Goal: Task Accomplishment & Management: Complete application form

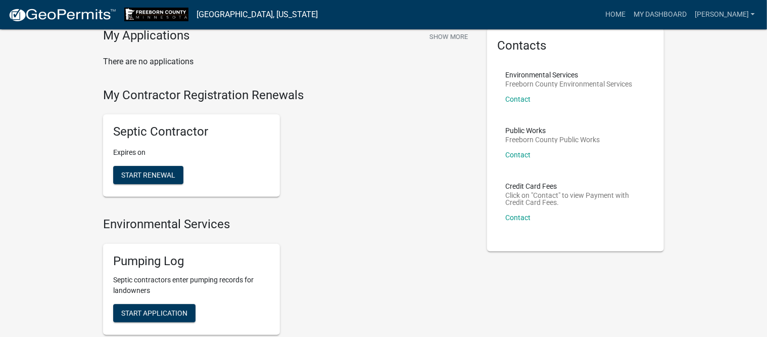
scroll to position [126, 0]
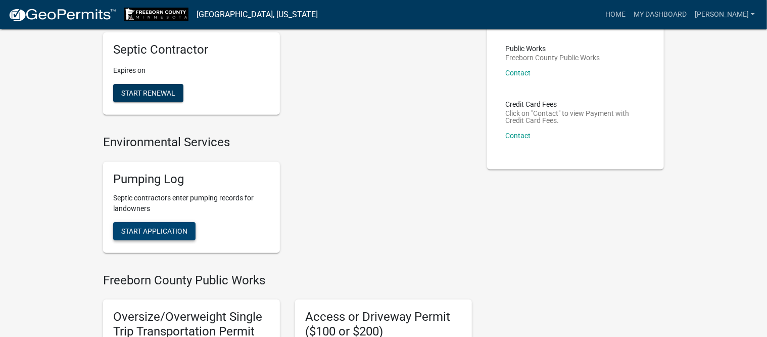
click at [177, 229] on span "Start Application" at bounding box center [154, 230] width 66 height 8
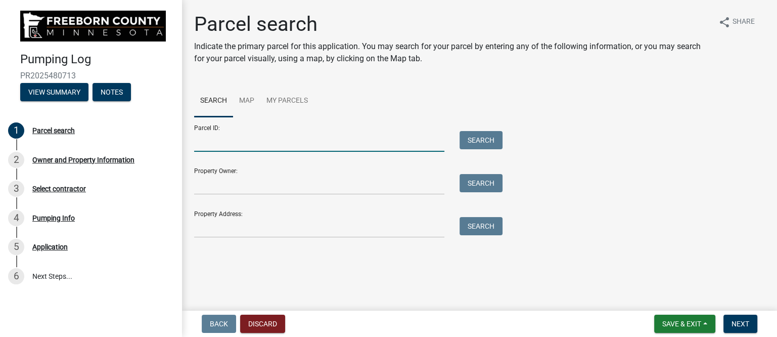
click at [250, 143] on input "Parcel ID:" at bounding box center [319, 141] width 250 height 21
type input "130170071"
click at [471, 141] on button "Search" at bounding box center [480, 140] width 43 height 18
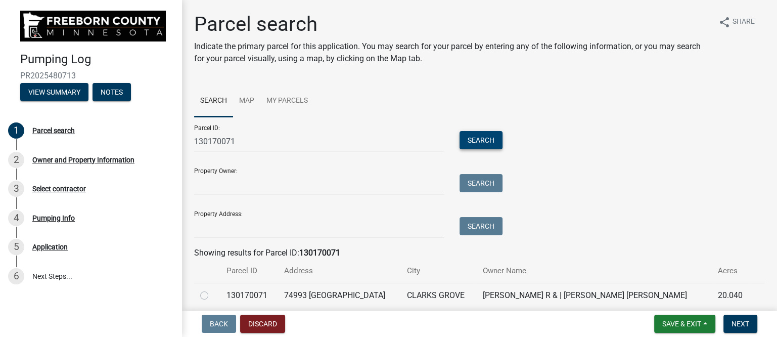
scroll to position [40, 0]
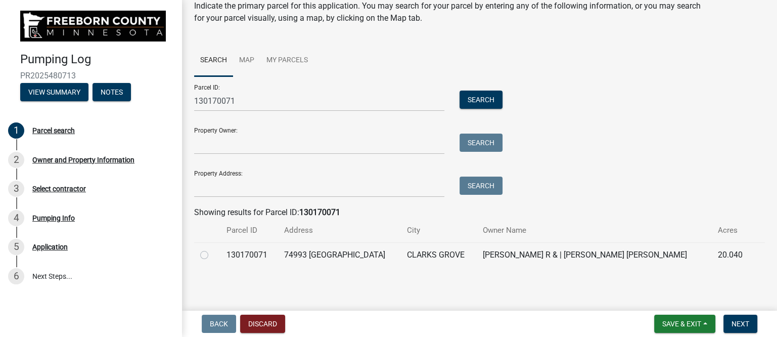
click at [212, 249] on label at bounding box center [212, 249] width 0 height 0
click at [212, 254] on input "radio" at bounding box center [215, 252] width 7 height 7
radio input "true"
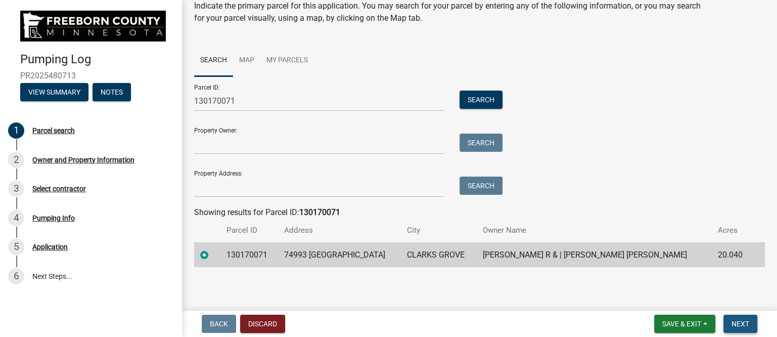
click at [746, 320] on span "Next" at bounding box center [740, 323] width 18 height 8
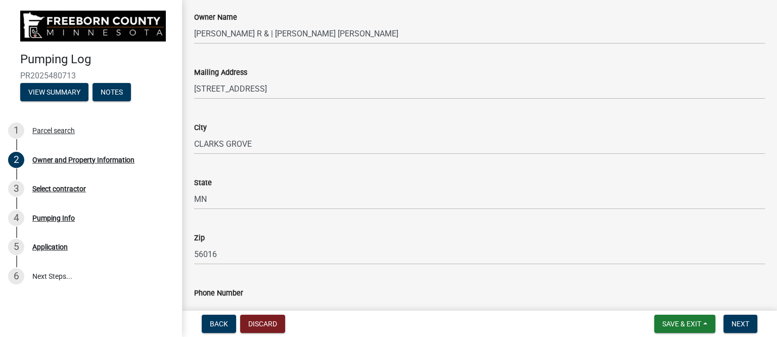
scroll to position [63, 0]
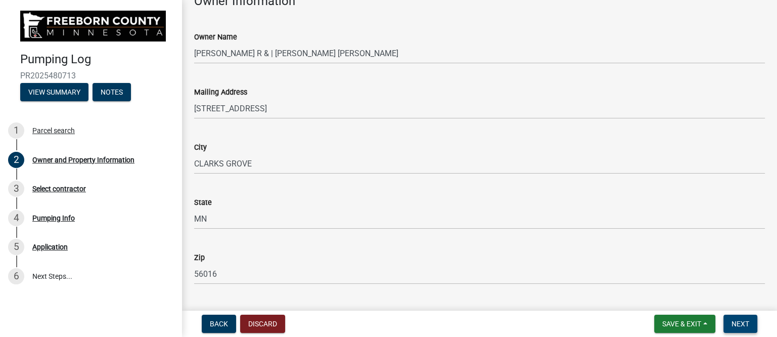
click at [732, 321] on span "Next" at bounding box center [740, 323] width 18 height 8
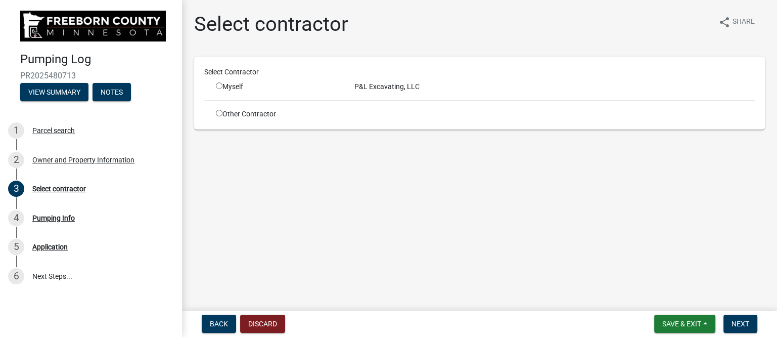
click at [222, 84] on input "radio" at bounding box center [219, 85] width 7 height 7
radio input "true"
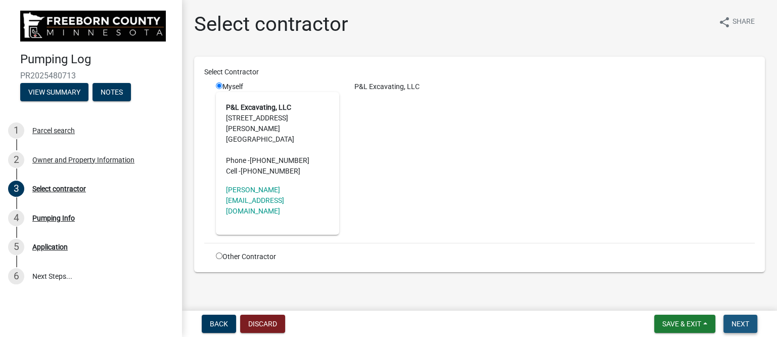
click at [748, 323] on span "Next" at bounding box center [740, 323] width 18 height 8
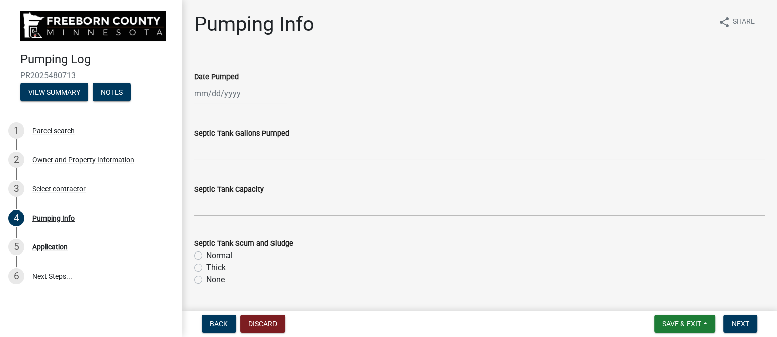
click at [226, 90] on div at bounding box center [240, 93] width 92 height 21
select select "9"
select select "2025"
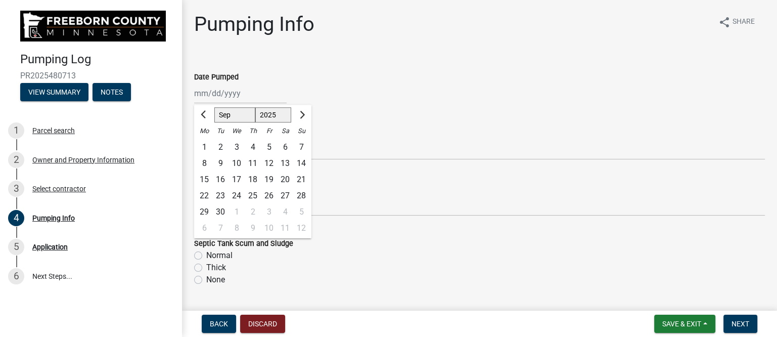
click at [236, 177] on div "17" at bounding box center [236, 179] width 16 height 16
type input "[DATE]"
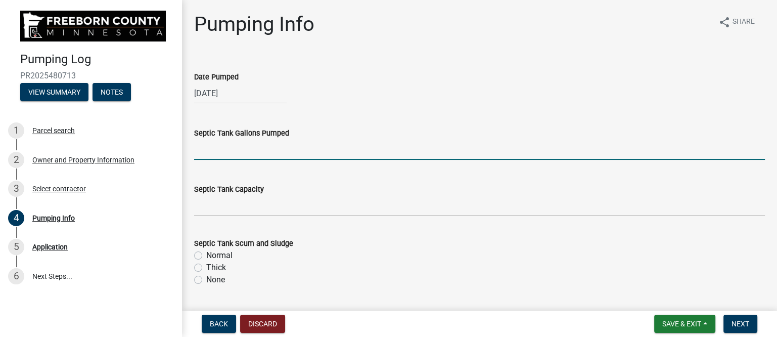
click at [253, 151] on input "text" at bounding box center [479, 149] width 570 height 21
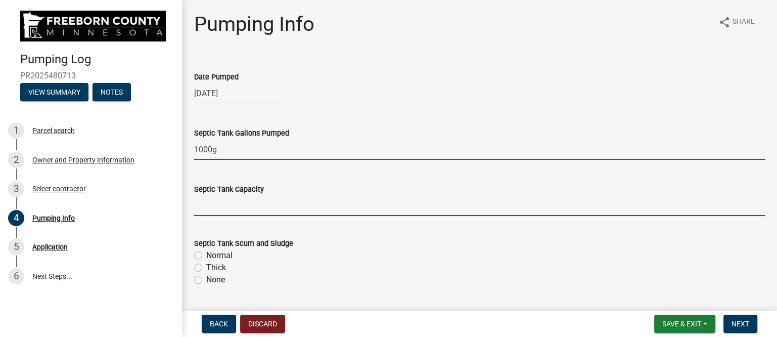
type input "1000"
click at [242, 208] on input "text" at bounding box center [479, 205] width 570 height 21
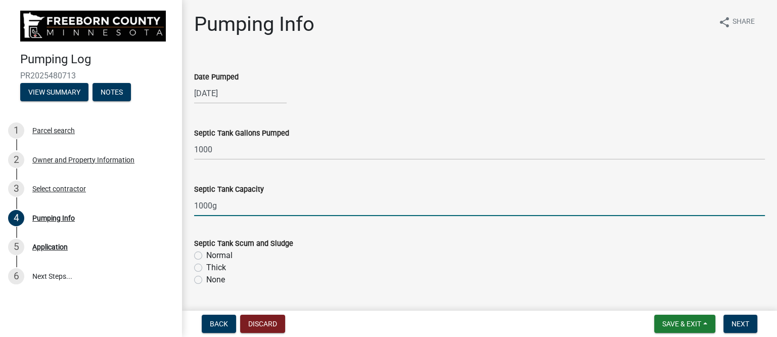
type input "1000"
click at [214, 254] on label "Normal" at bounding box center [219, 255] width 26 height 12
click at [213, 254] on input "Normal" at bounding box center [209, 252] width 7 height 7
radio input "true"
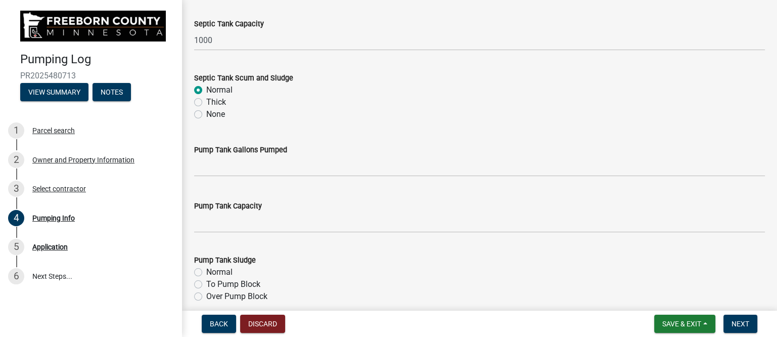
scroll to position [253, 0]
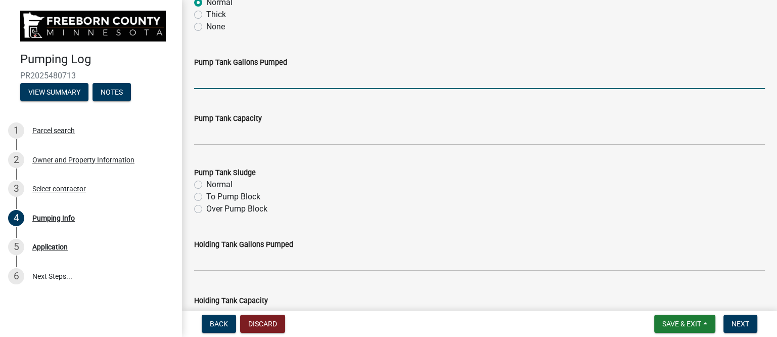
click at [229, 82] on input "text" at bounding box center [479, 78] width 570 height 21
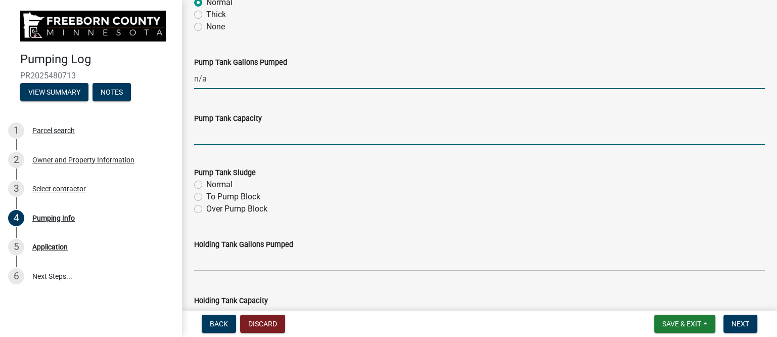
type input "0"
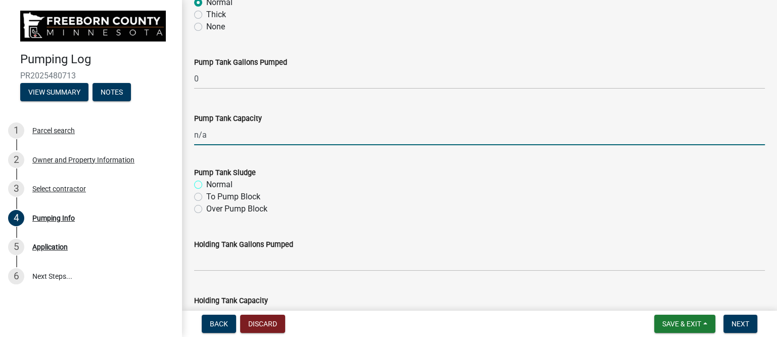
type input "0"
drag, startPoint x: 173, startPoint y: 136, endPoint x: 168, endPoint y: 135, distance: 5.6
click at [168, 135] on div "Pumping Log PR2025480713 View Summary Notes 1 Parcel search 2 Owner and Propert…" at bounding box center [388, 168] width 777 height 337
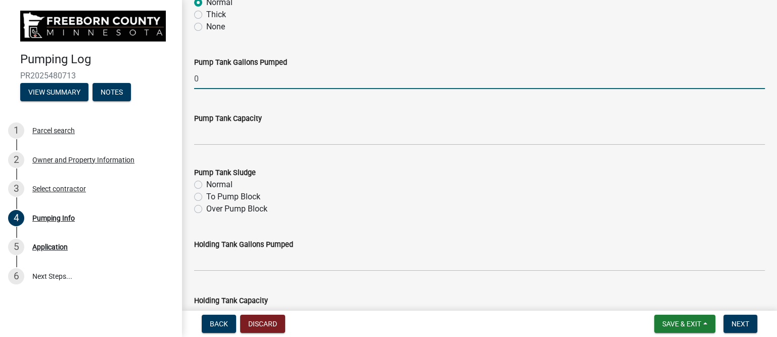
drag, startPoint x: 208, startPoint y: 76, endPoint x: 164, endPoint y: 76, distance: 44.0
click at [164, 76] on div "Pumping Log PR2025480713 View Summary Notes 1 Parcel search 2 Owner and Propert…" at bounding box center [388, 168] width 777 height 337
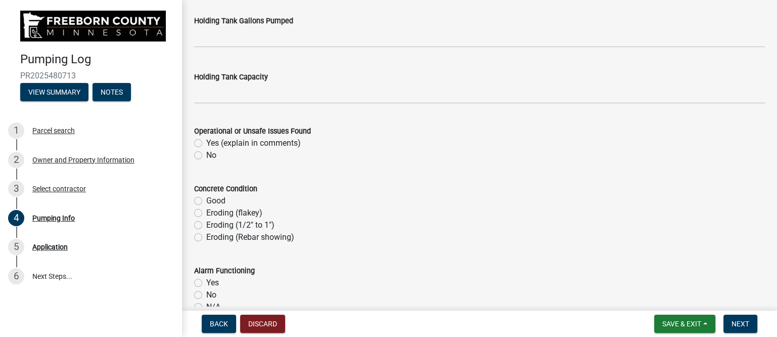
scroll to position [505, 0]
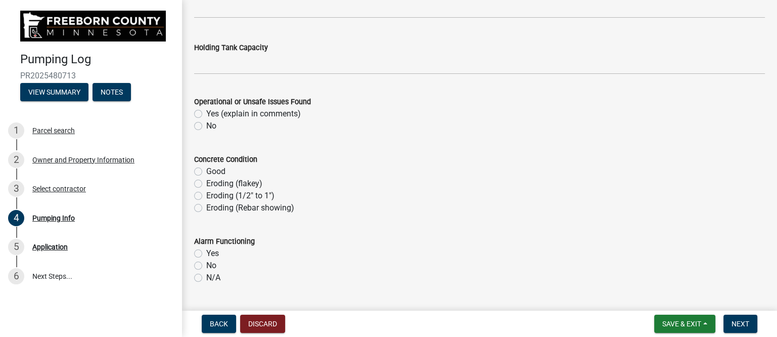
click at [206, 126] on label "No" at bounding box center [211, 126] width 10 height 12
click at [206, 126] on input "No" at bounding box center [209, 123] width 7 height 7
radio input "true"
click at [206, 169] on label "Good" at bounding box center [215, 171] width 19 height 12
click at [206, 169] on input "Good" at bounding box center [209, 168] width 7 height 7
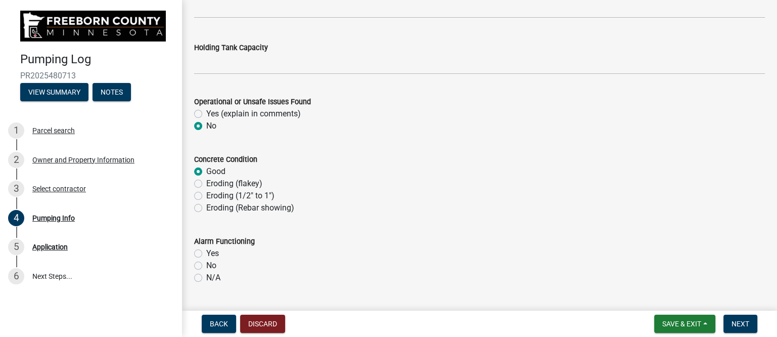
radio input "true"
click at [206, 275] on label "N/A" at bounding box center [213, 277] width 14 height 12
click at [206, 275] on input "N/A" at bounding box center [209, 274] width 7 height 7
radio input "true"
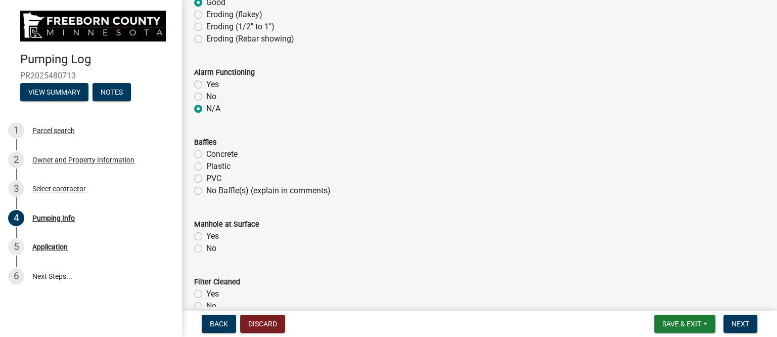
scroll to position [695, 0]
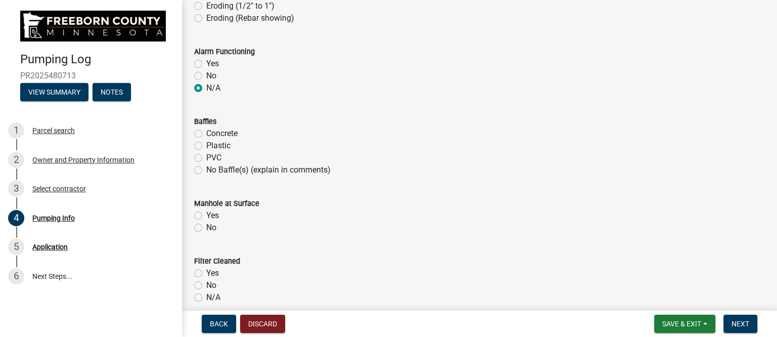
click at [206, 143] on label "Plastic" at bounding box center [218, 145] width 24 height 12
click at [206, 143] on input "Plastic" at bounding box center [209, 142] width 7 height 7
radio input "true"
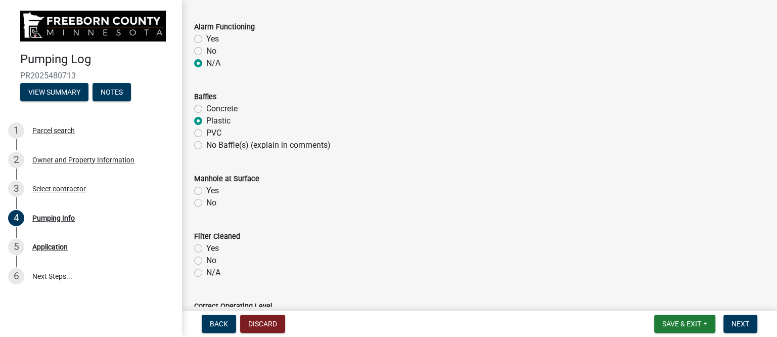
scroll to position [758, 0]
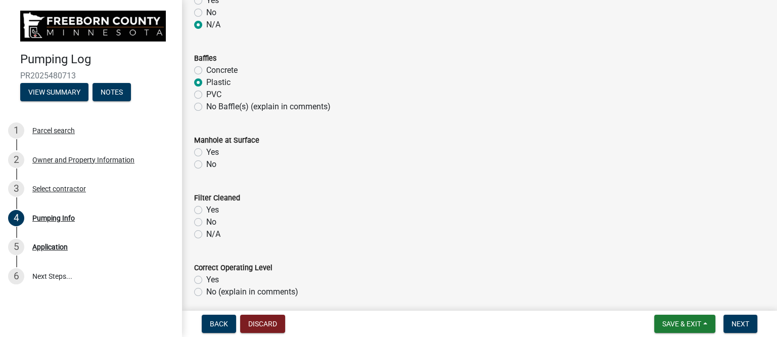
click at [206, 151] on label "Yes" at bounding box center [212, 152] width 13 height 12
click at [206, 151] on input "Yes" at bounding box center [209, 149] width 7 height 7
radio input "true"
click at [206, 231] on label "N/A" at bounding box center [213, 234] width 14 height 12
click at [206, 231] on input "N/A" at bounding box center [209, 231] width 7 height 7
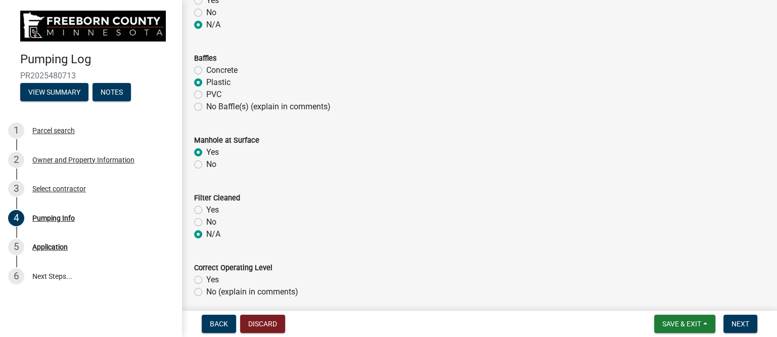
radio input "true"
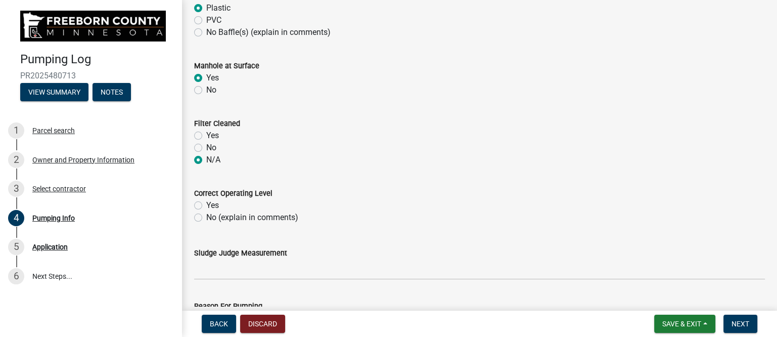
scroll to position [884, 0]
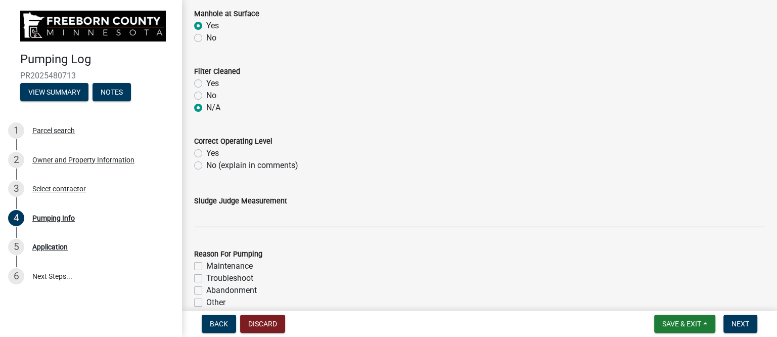
click at [206, 154] on label "Yes" at bounding box center [212, 153] width 13 height 12
click at [206, 154] on input "Yes" at bounding box center [209, 150] width 7 height 7
radio input "true"
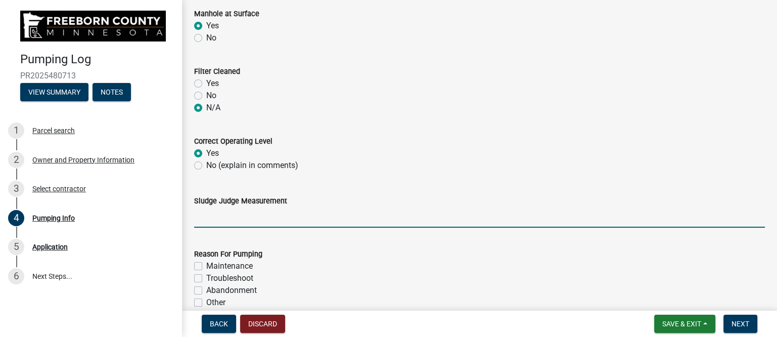
click at [214, 218] on input "Sludge Judge Measurement" at bounding box center [479, 217] width 570 height 21
click at [245, 217] on input "Septic: Scum 1" Sludge 8" Pump: Sludge .5"" at bounding box center [479, 217] width 570 height 21
click at [281, 216] on input "Septic: Scum 3" Sludge 8" Pump: Sludge .5"" at bounding box center [479, 217] width 570 height 21
drag, startPoint x: 296, startPoint y: 216, endPoint x: 459, endPoint y: 210, distance: 163.3
click at [459, 210] on input "Septic: Scum 3" Sludge 10" Pump: Sludge .5"" at bounding box center [479, 217] width 570 height 21
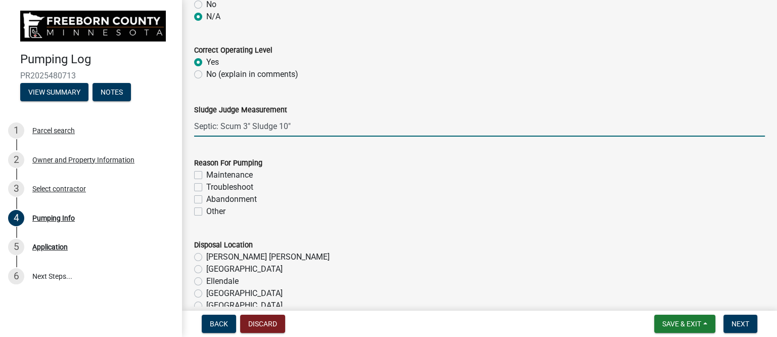
scroll to position [1011, 0]
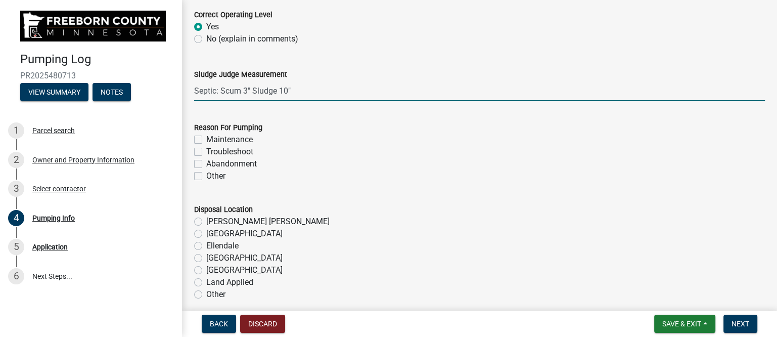
type input "Septic: Scum 3" Sludge 10""
click at [206, 138] on label "Maintenance" at bounding box center [229, 139] width 46 height 12
click at [206, 138] on input "Maintenance" at bounding box center [209, 136] width 7 height 7
checkbox input "true"
checkbox input "false"
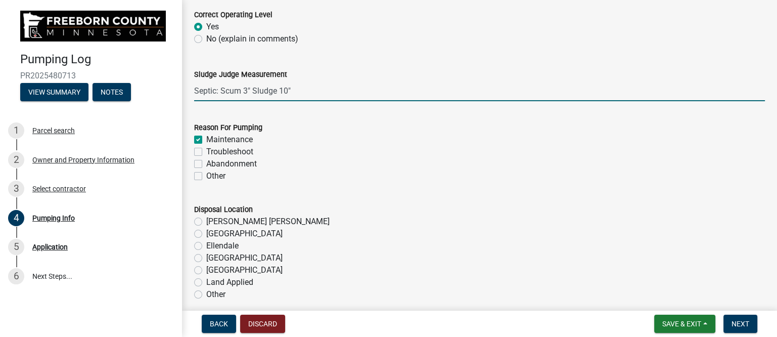
checkbox input "false"
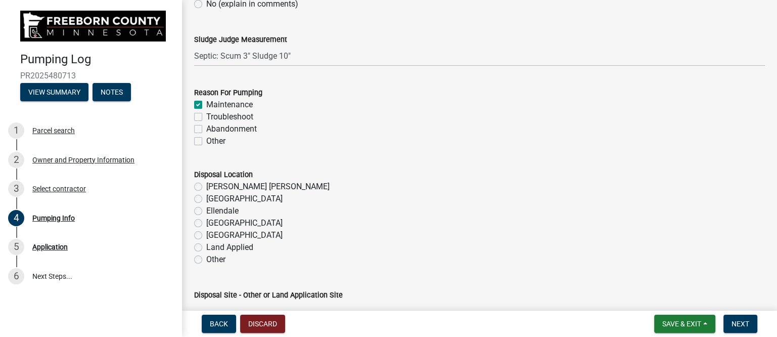
scroll to position [1073, 0]
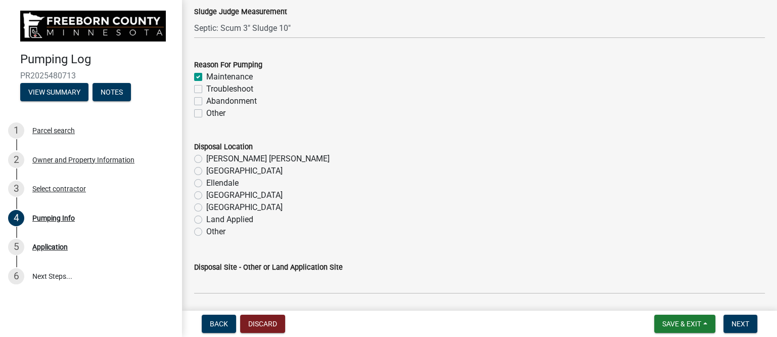
click at [220, 206] on label "[GEOGRAPHIC_DATA]" at bounding box center [244, 207] width 76 height 12
click at [213, 206] on input "[GEOGRAPHIC_DATA]" at bounding box center [209, 204] width 7 height 7
radio input "true"
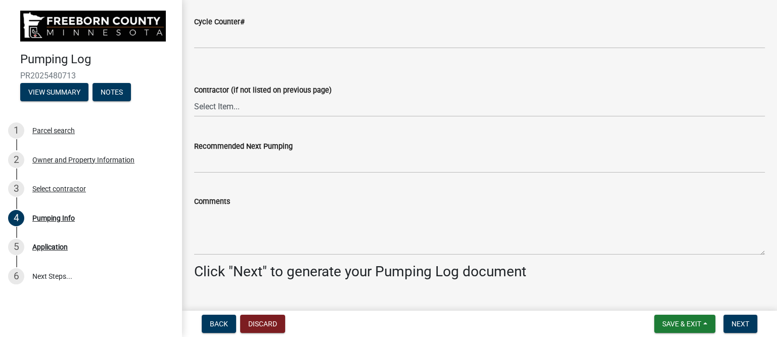
scroll to position [1389, 0]
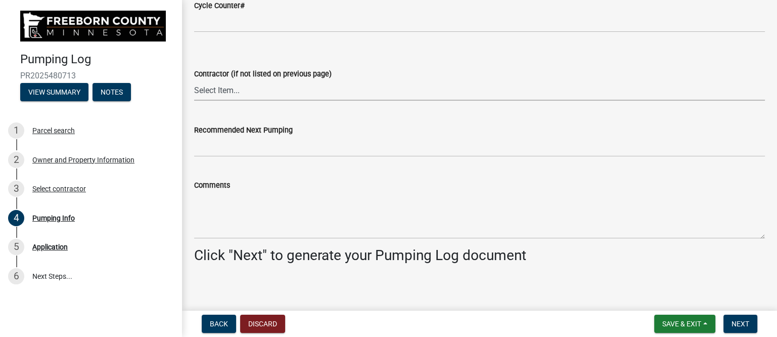
click at [220, 86] on select "Select Item... P & L Excavating Precision Septic Services [PERSON_NAME] Excavat…" at bounding box center [479, 90] width 570 height 21
click at [194, 80] on select "Select Item... P & L Excavating Precision Septic Services [PERSON_NAME] Excavat…" at bounding box center [479, 90] width 570 height 21
select select "a4b440af-86cc-4e74-8744-b4ec83ffff55"
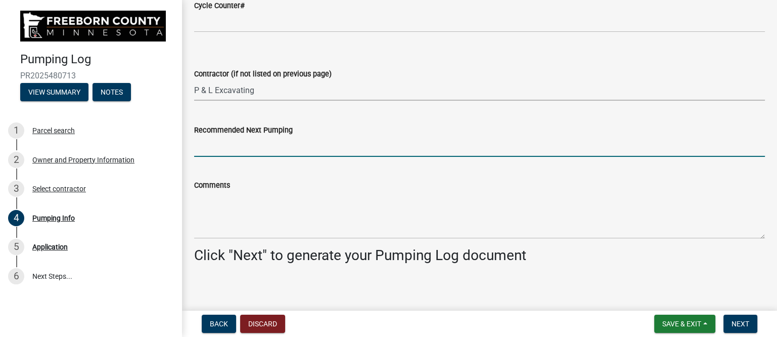
click at [250, 151] on input "Recommended Next Pumping" at bounding box center [479, 146] width 570 height 21
type input "2027"
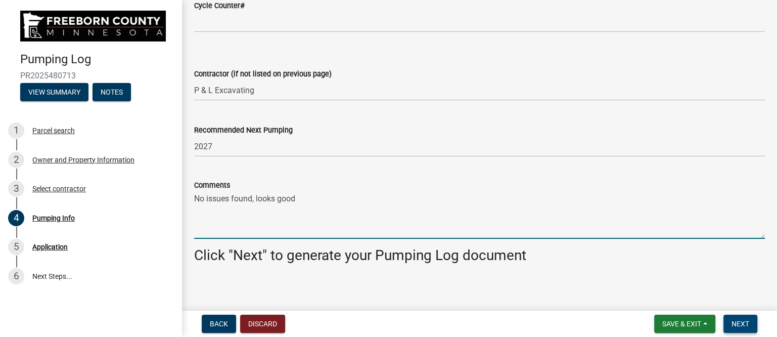
type textarea "No issues found, looks good"
click at [734, 320] on span "Next" at bounding box center [740, 323] width 18 height 8
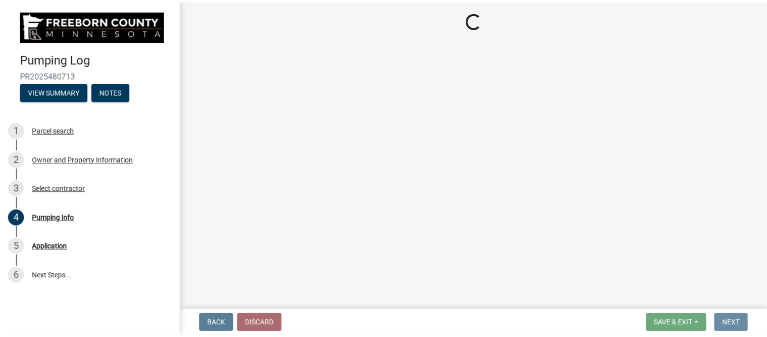
scroll to position [0, 0]
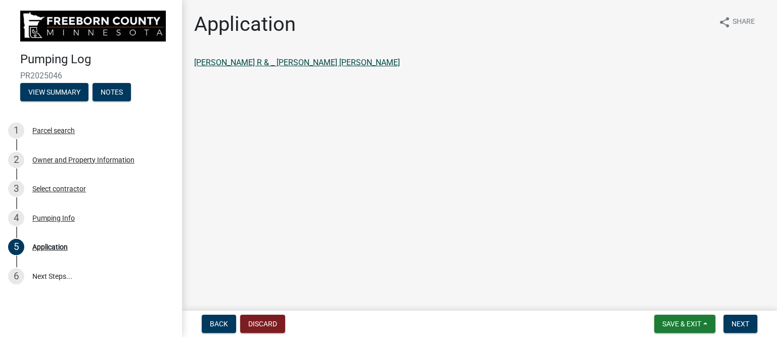
click at [317, 60] on link "[PERSON_NAME] R & _ [PERSON_NAME] [PERSON_NAME]" at bounding box center [297, 63] width 206 height 10
click at [736, 323] on span "Next" at bounding box center [740, 323] width 18 height 8
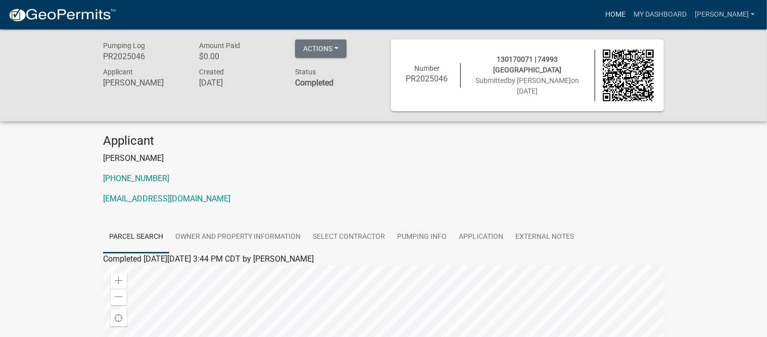
click at [627, 12] on link "Home" at bounding box center [615, 14] width 28 height 19
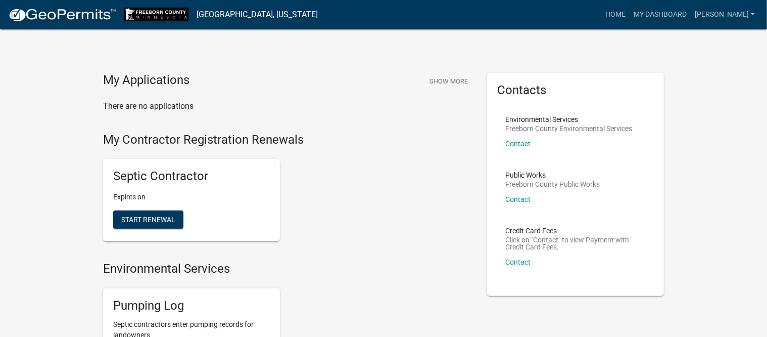
scroll to position [126, 0]
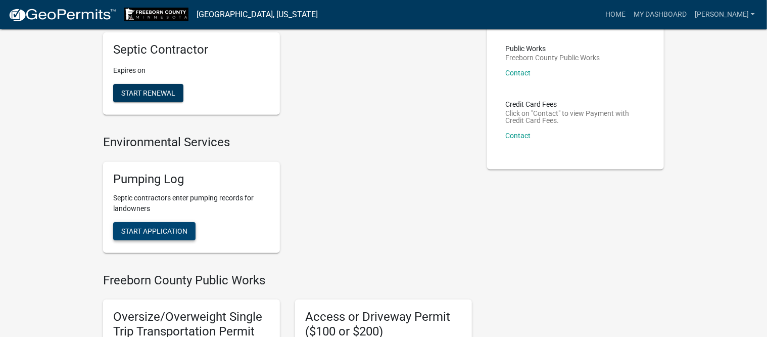
click at [162, 231] on span "Start Application" at bounding box center [154, 230] width 66 height 8
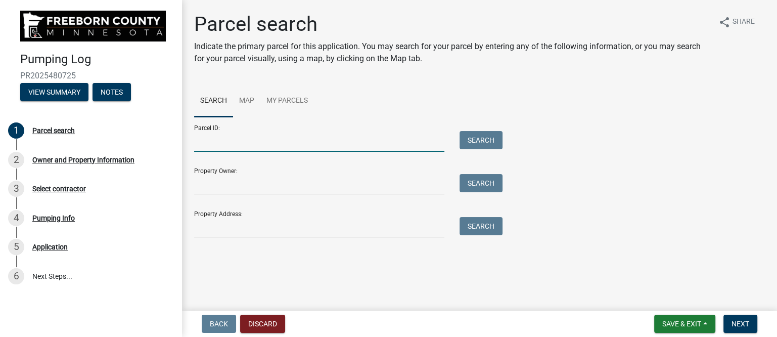
click at [213, 142] on input "Parcel ID:" at bounding box center [319, 141] width 250 height 21
type input "020030031"
click at [474, 141] on button "Search" at bounding box center [480, 140] width 43 height 18
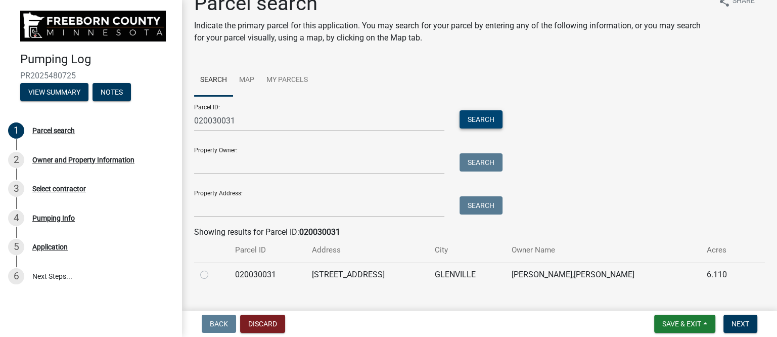
scroll to position [40, 0]
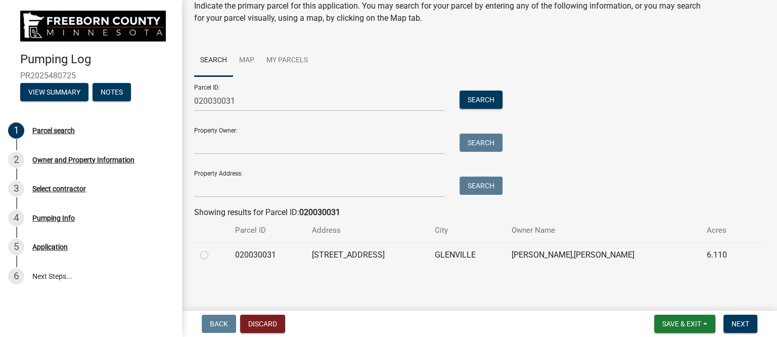
click at [212, 249] on label at bounding box center [212, 249] width 0 height 0
click at [212, 254] on input "radio" at bounding box center [215, 252] width 7 height 7
radio input "true"
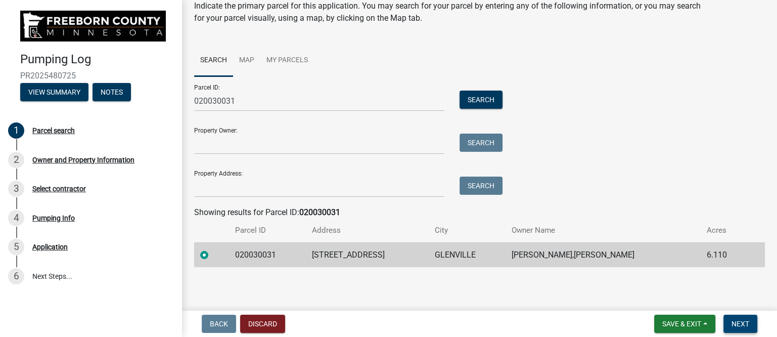
click at [747, 324] on span "Next" at bounding box center [740, 323] width 18 height 8
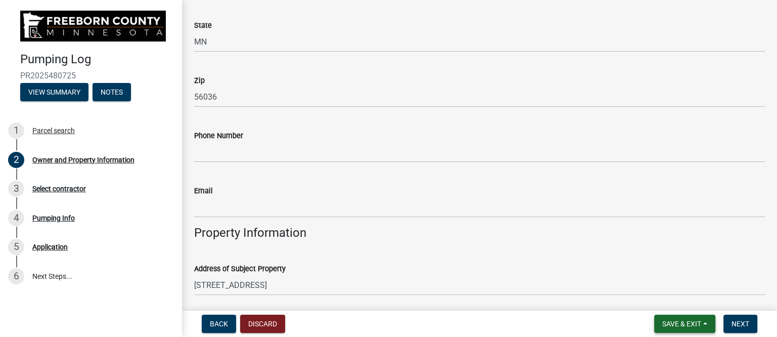
scroll to position [253, 0]
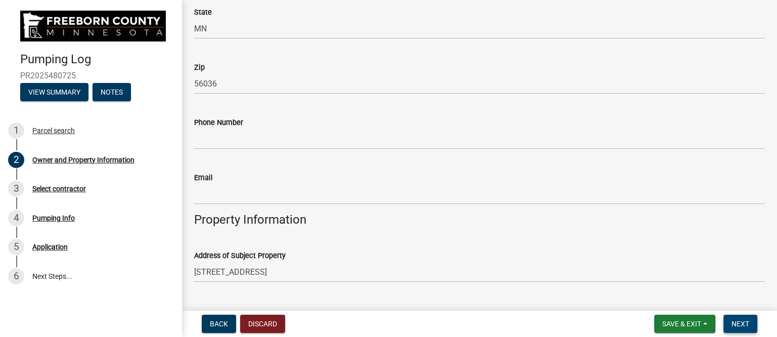
click at [744, 324] on span "Next" at bounding box center [740, 323] width 18 height 8
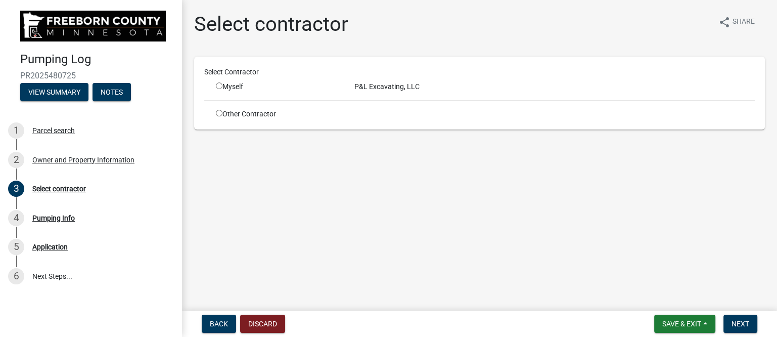
click at [217, 85] on input "radio" at bounding box center [219, 85] width 7 height 7
radio input "true"
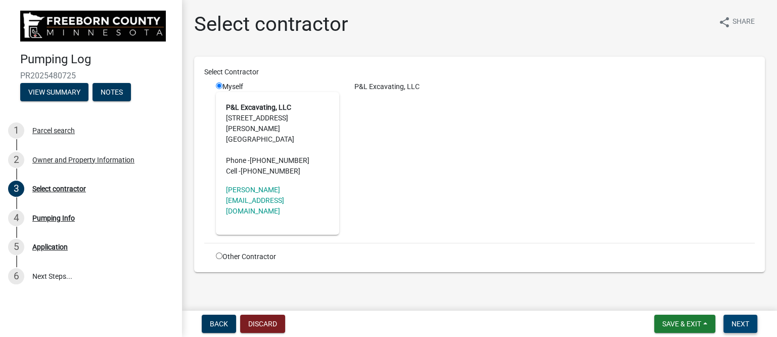
click at [736, 327] on span "Next" at bounding box center [740, 323] width 18 height 8
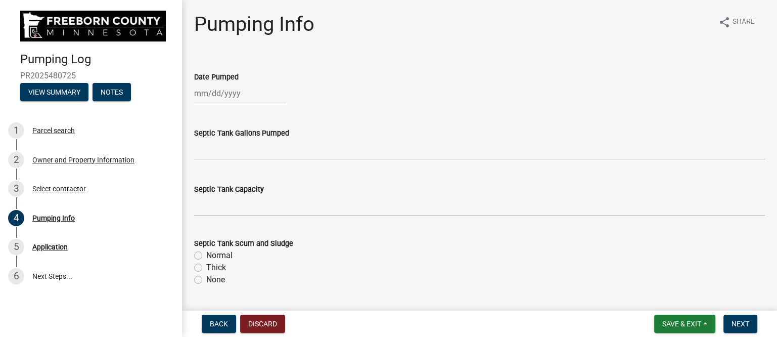
click at [225, 97] on div at bounding box center [240, 93] width 92 height 21
select select "9"
select select "2025"
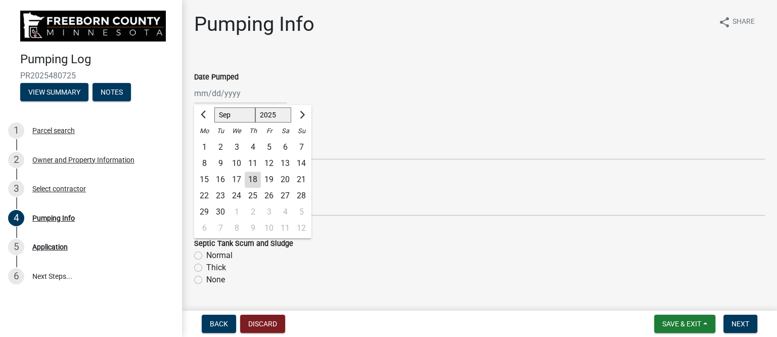
click at [234, 177] on div "17" at bounding box center [236, 179] width 16 height 16
type input "[DATE]"
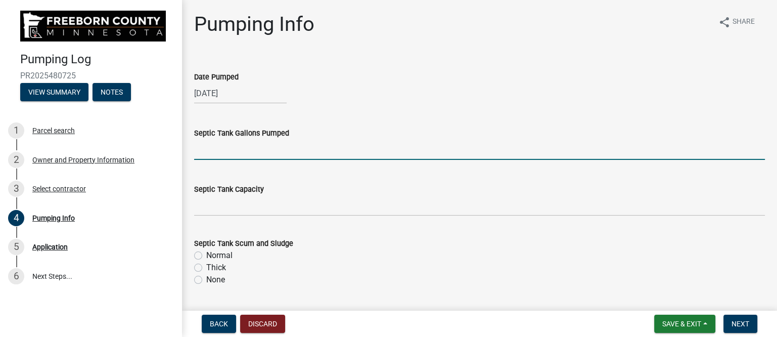
click at [244, 153] on input "text" at bounding box center [479, 149] width 570 height 21
type input "1200"
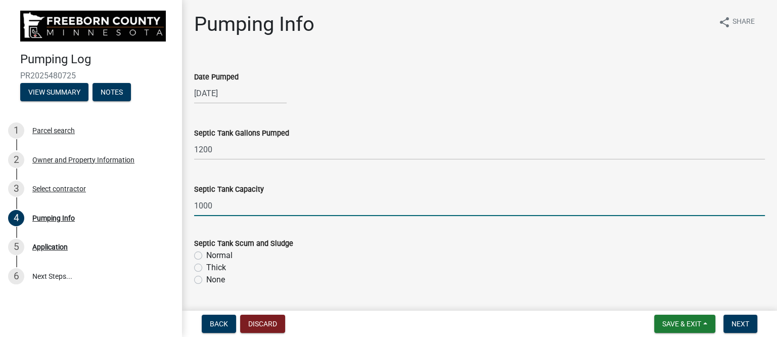
type input "1000"
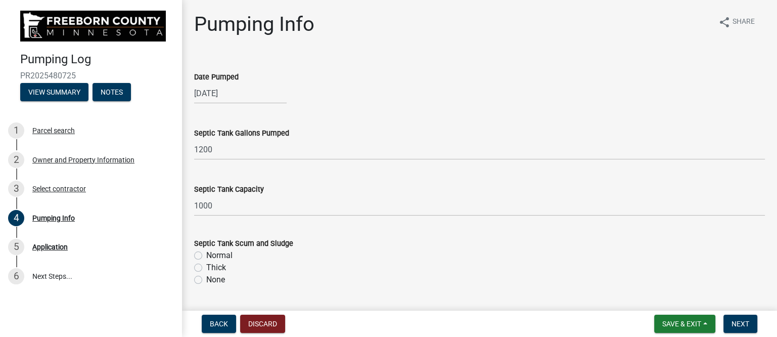
click at [206, 276] on label "None" at bounding box center [215, 279] width 19 height 12
click at [206, 276] on input "None" at bounding box center [209, 276] width 7 height 7
radio input "true"
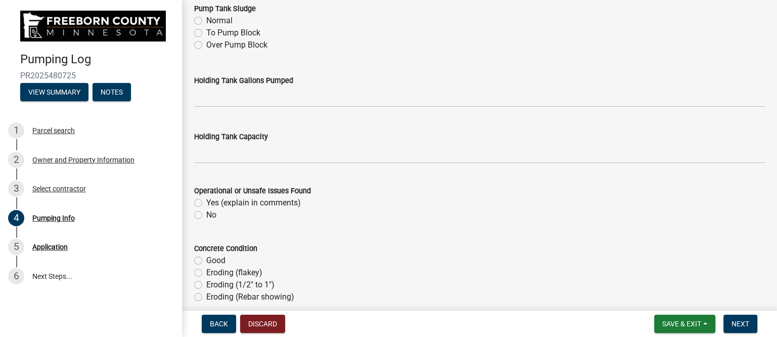
scroll to position [442, 0]
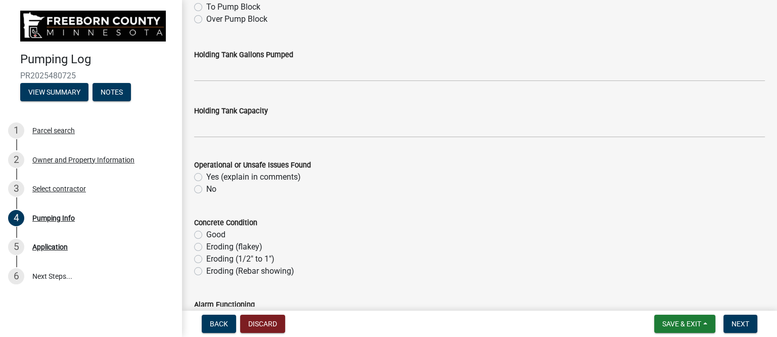
click at [206, 187] on label "No" at bounding box center [211, 189] width 10 height 12
click at [206, 187] on input "No" at bounding box center [209, 186] width 7 height 7
radio input "true"
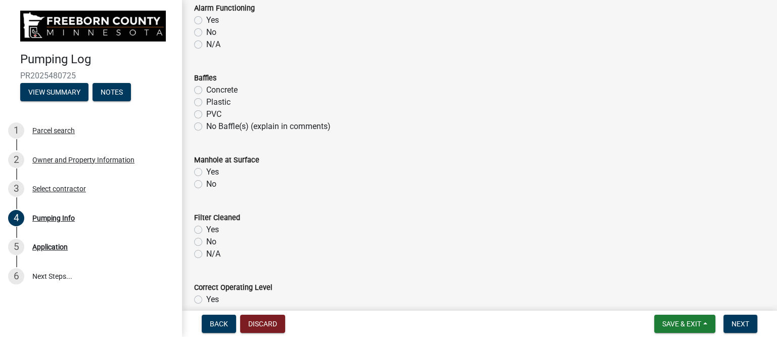
scroll to position [758, 0]
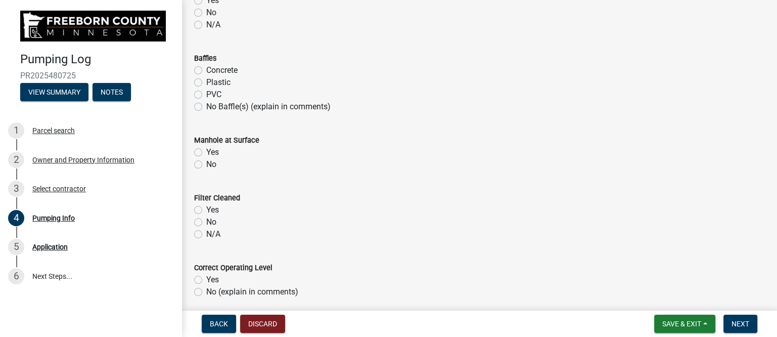
click at [206, 151] on label "Yes" at bounding box center [212, 152] width 13 height 12
click at [206, 151] on input "Yes" at bounding box center [209, 149] width 7 height 7
radio input "true"
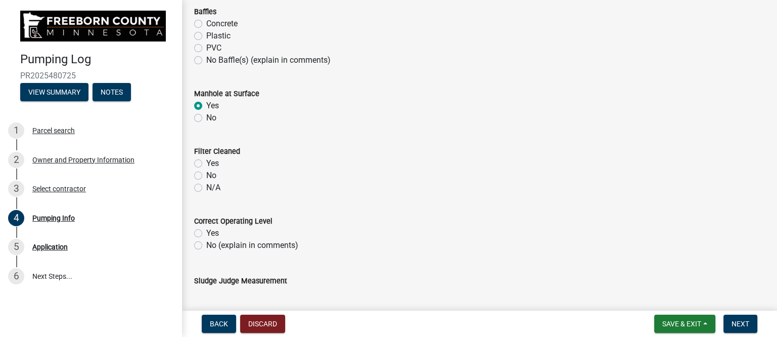
scroll to position [821, 0]
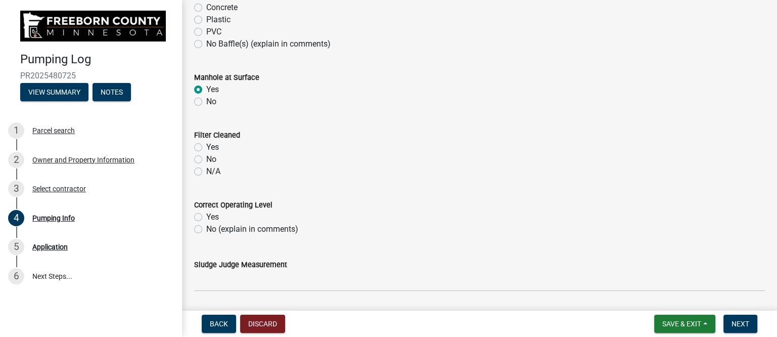
click at [206, 169] on label "N/A" at bounding box center [213, 171] width 14 height 12
click at [206, 169] on input "N/A" at bounding box center [209, 168] width 7 height 7
radio input "true"
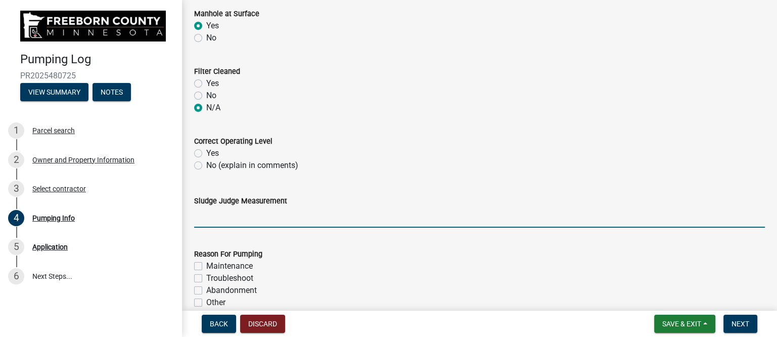
click at [222, 216] on input "Sludge Judge Measurement" at bounding box center [479, 217] width 570 height 21
click at [243, 212] on input "Septic: scum 2" sludge 12"" at bounding box center [479, 217] width 570 height 21
drag, startPoint x: 279, startPoint y: 216, endPoint x: 286, endPoint y: 216, distance: 7.1
click at [286, 216] on input "Septic: scum 0" sludge 12"" at bounding box center [479, 217] width 570 height 21
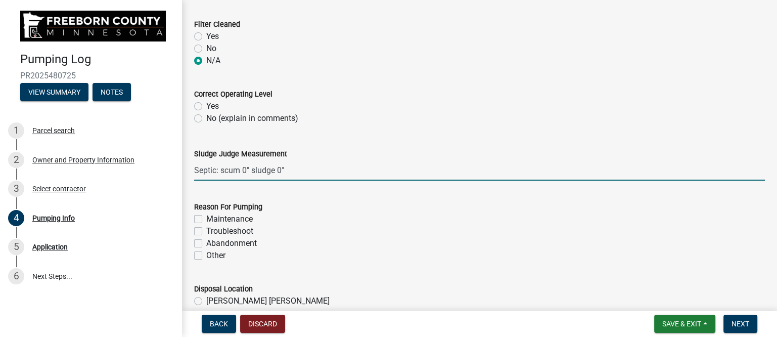
scroll to position [1011, 0]
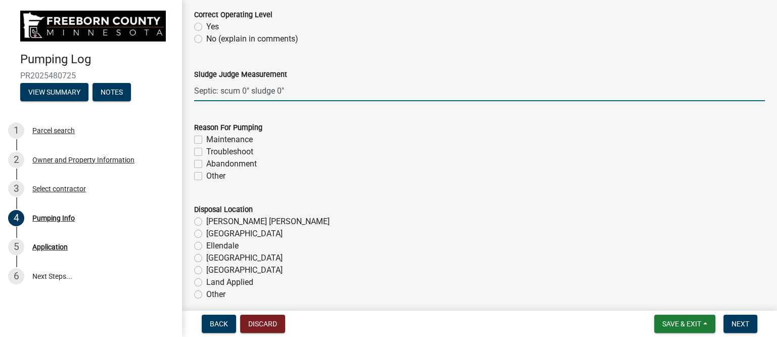
type input "Septic: scum 0" sludge 0""
click at [206, 149] on label "Troubleshoot" at bounding box center [229, 152] width 47 height 12
click at [206, 149] on input "Troubleshoot" at bounding box center [209, 149] width 7 height 7
checkbox input "true"
checkbox input "false"
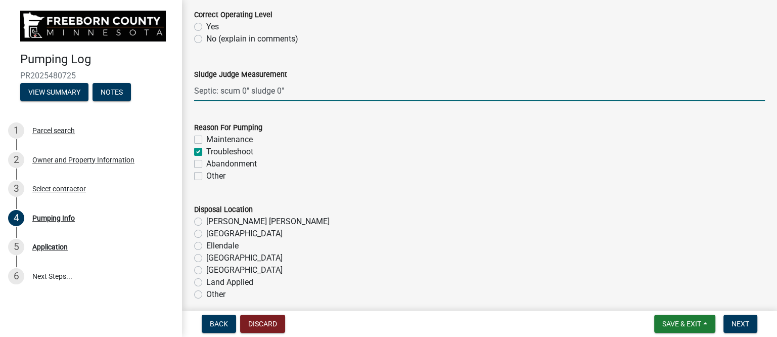
checkbox input "true"
checkbox input "false"
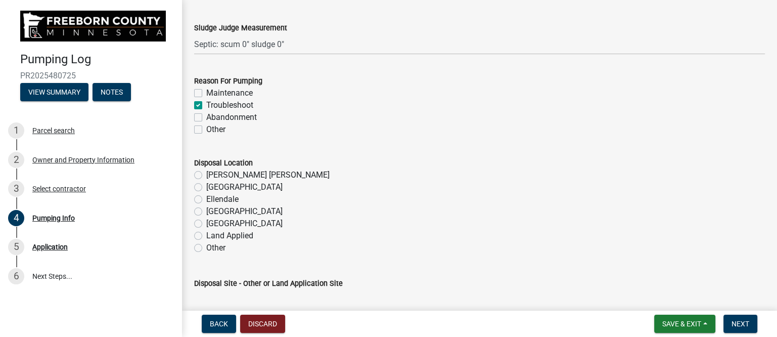
scroll to position [1073, 0]
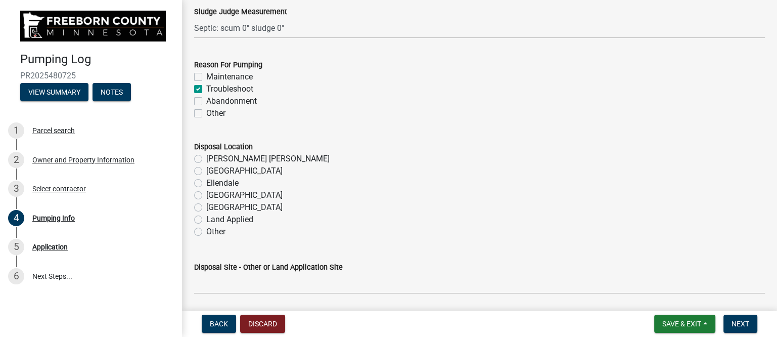
click at [206, 205] on label "[GEOGRAPHIC_DATA]" at bounding box center [244, 207] width 76 height 12
click at [206, 205] on input "[GEOGRAPHIC_DATA]" at bounding box center [209, 204] width 7 height 7
radio input "true"
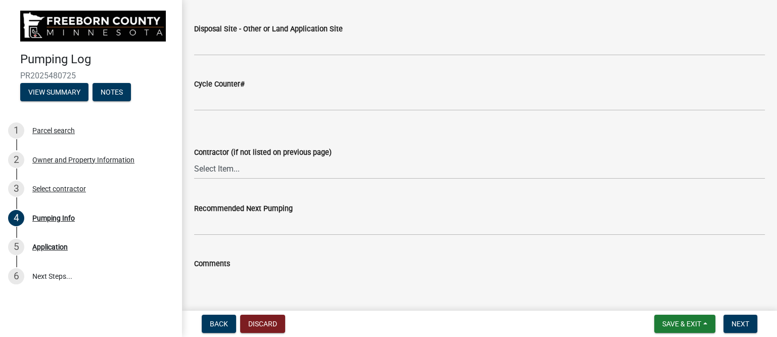
scroll to position [1326, 0]
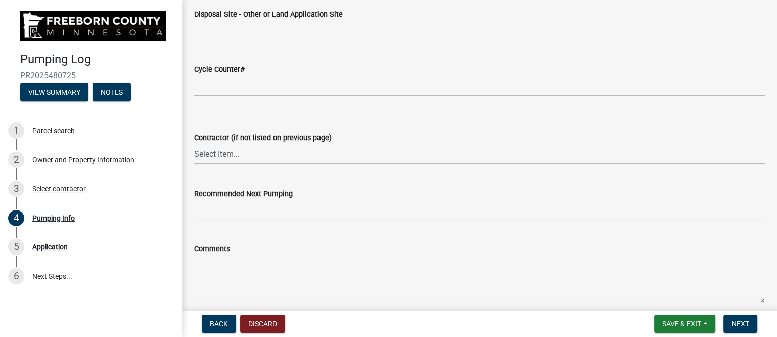
click at [245, 151] on select "Select Item... P & L Excavating Precision Septic Services [PERSON_NAME] Excavat…" at bounding box center [479, 153] width 570 height 21
click at [194, 143] on select "Select Item... P & L Excavating Precision Septic Services [PERSON_NAME] Excavat…" at bounding box center [479, 153] width 570 height 21
select select "a4b440af-86cc-4e74-8744-b4ec83ffff55"
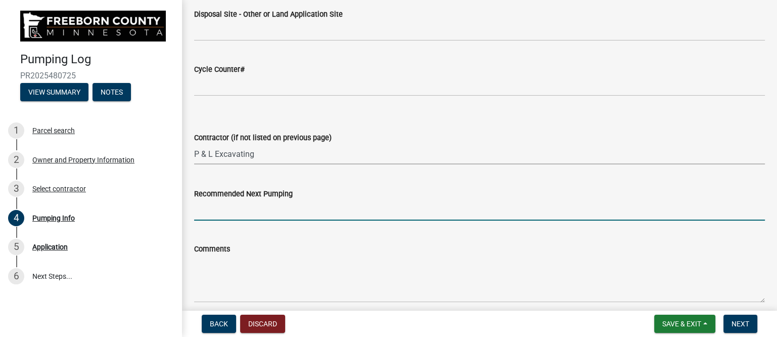
click at [248, 207] on input "Recommended Next Pumping" at bounding box center [479, 210] width 570 height 21
type input "2028"
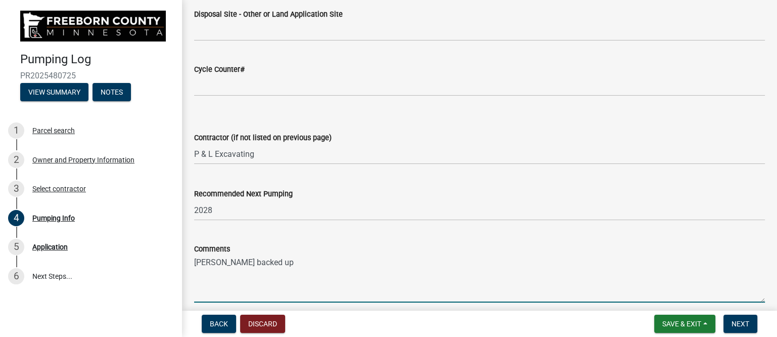
click at [268, 261] on textarea "[PERSON_NAME] backed up" at bounding box center [479, 278] width 570 height 47
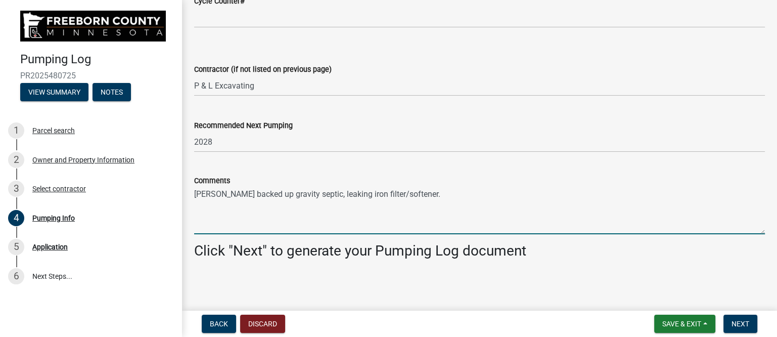
scroll to position [1395, 0]
type textarea "[PERSON_NAME] backed up gravity septic, leaking iron filter/softener."
click at [735, 323] on span "Next" at bounding box center [740, 323] width 18 height 8
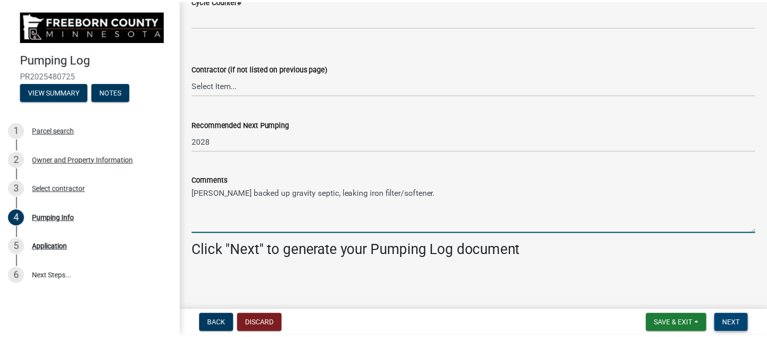
scroll to position [0, 0]
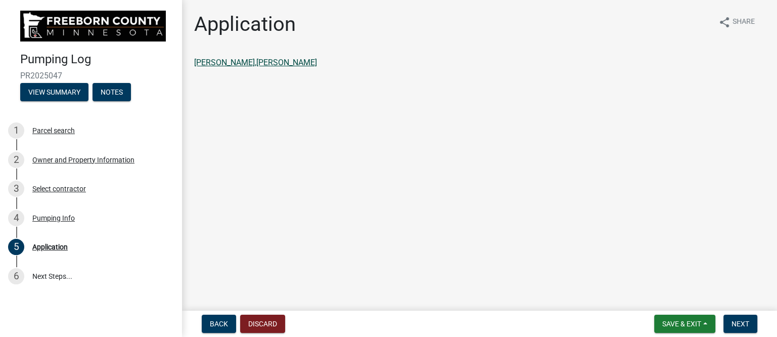
click at [244, 59] on link "[PERSON_NAME],[PERSON_NAME]" at bounding box center [255, 63] width 123 height 10
click at [738, 322] on span "Next" at bounding box center [740, 323] width 18 height 8
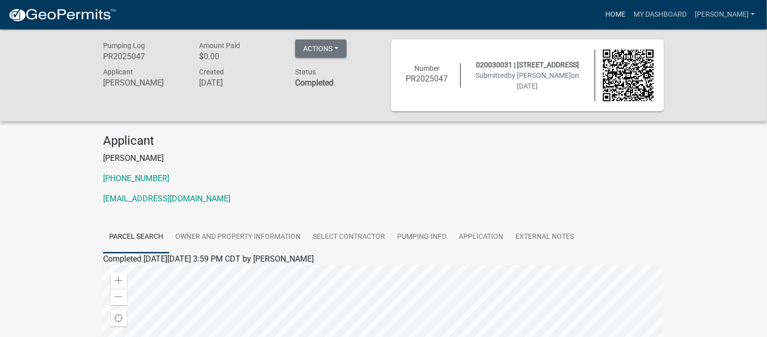
click at [628, 11] on link "Home" at bounding box center [615, 14] width 28 height 19
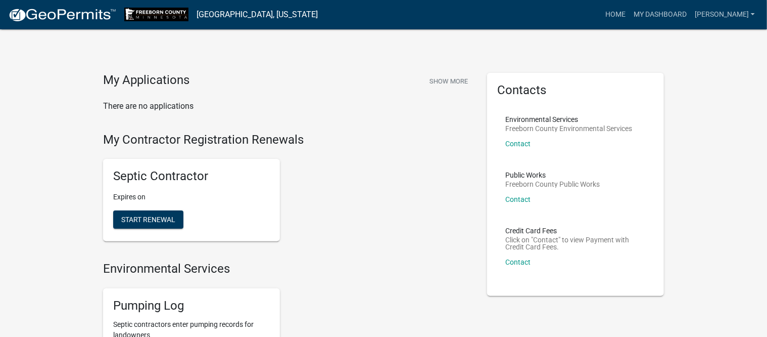
scroll to position [126, 0]
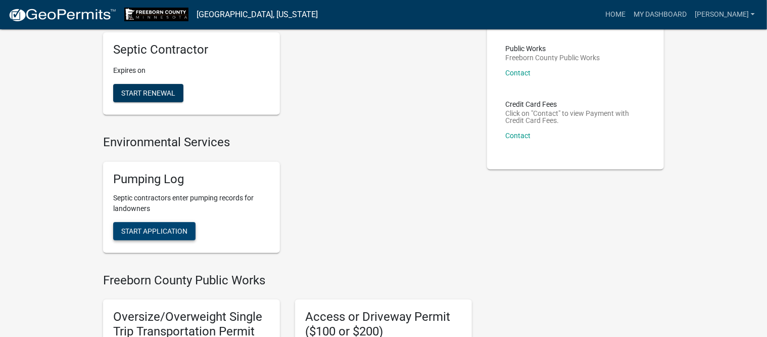
click at [148, 230] on span "Start Application" at bounding box center [154, 230] width 66 height 8
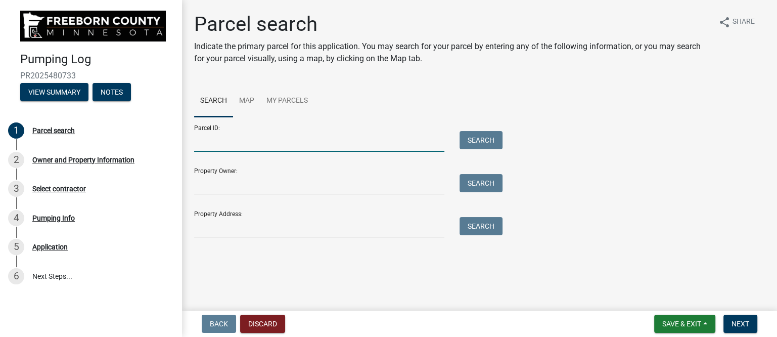
click at [242, 142] on input "Parcel ID:" at bounding box center [319, 141] width 250 height 21
type input "180020021"
click at [483, 141] on button "Search" at bounding box center [480, 140] width 43 height 18
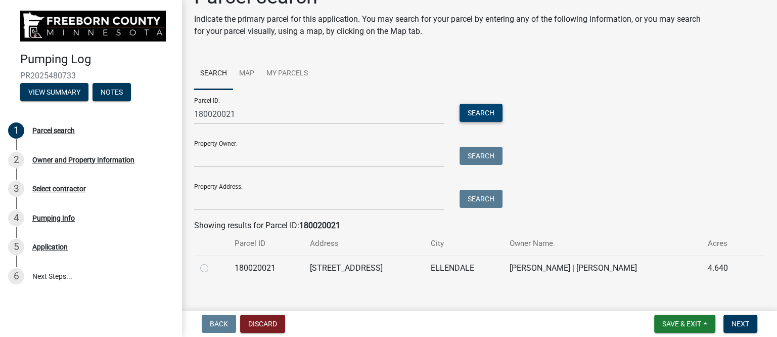
scroll to position [40, 0]
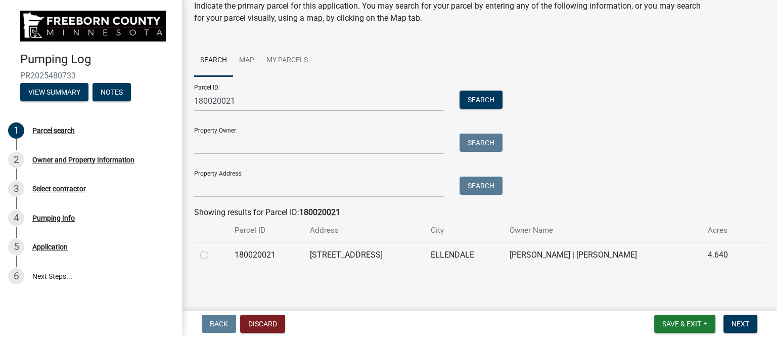
click at [212, 249] on label at bounding box center [212, 249] width 0 height 0
click at [212, 254] on input "radio" at bounding box center [215, 252] width 7 height 7
radio input "true"
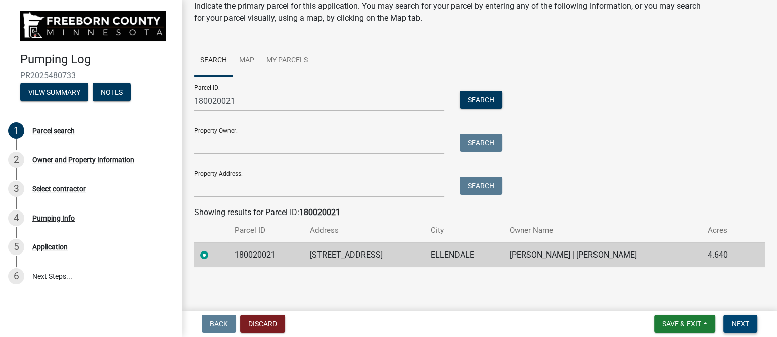
click at [738, 320] on span "Next" at bounding box center [740, 323] width 18 height 8
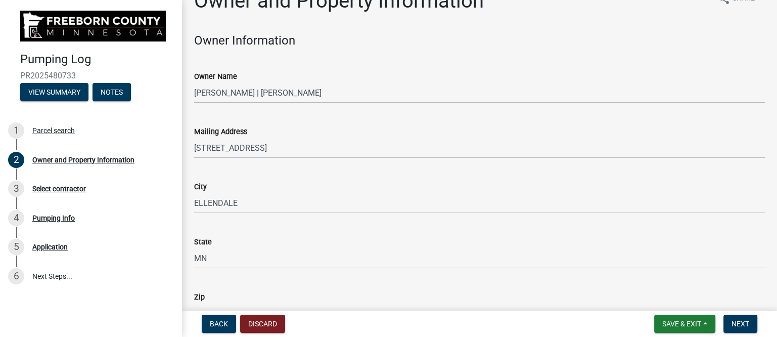
scroll to position [0, 0]
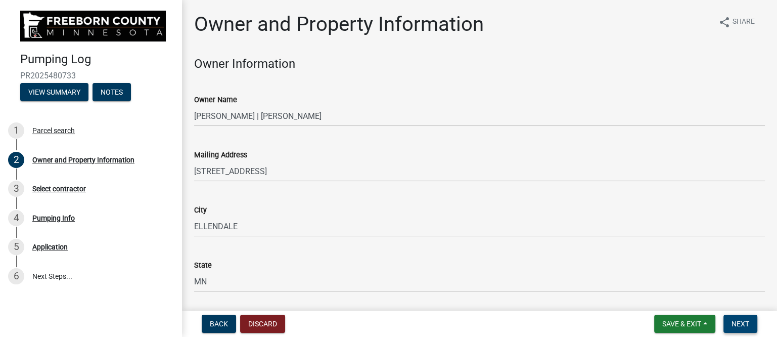
click at [742, 320] on span "Next" at bounding box center [740, 323] width 18 height 8
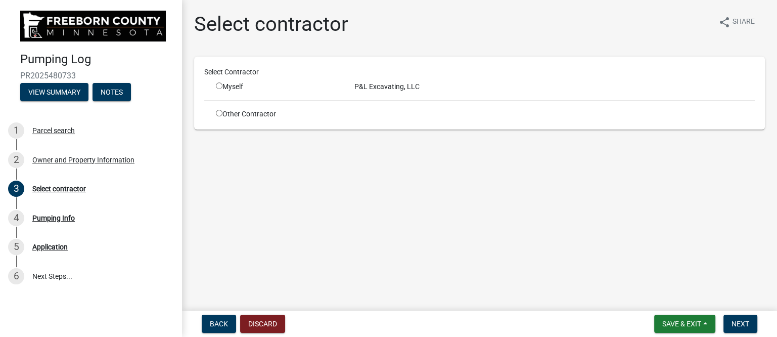
click at [230, 87] on div "Myself" at bounding box center [277, 86] width 123 height 11
click at [218, 85] on input "radio" at bounding box center [219, 85] width 7 height 7
radio input "true"
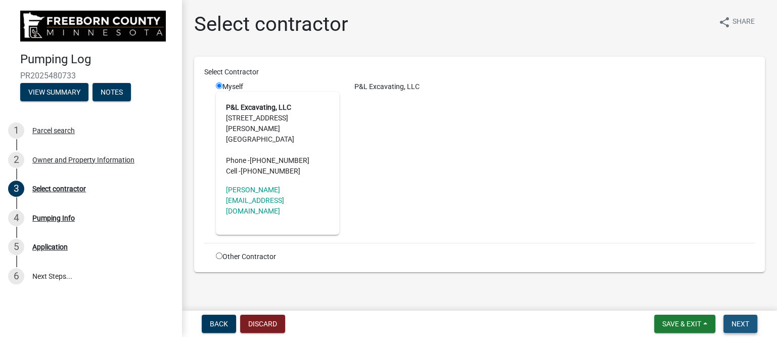
click at [739, 319] on span "Next" at bounding box center [740, 323] width 18 height 8
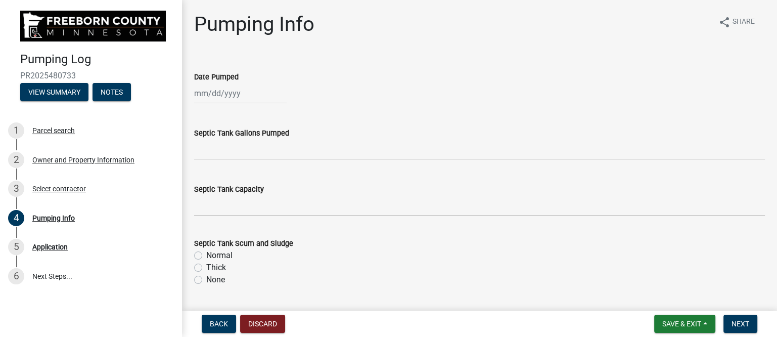
select select "9"
select select "2025"
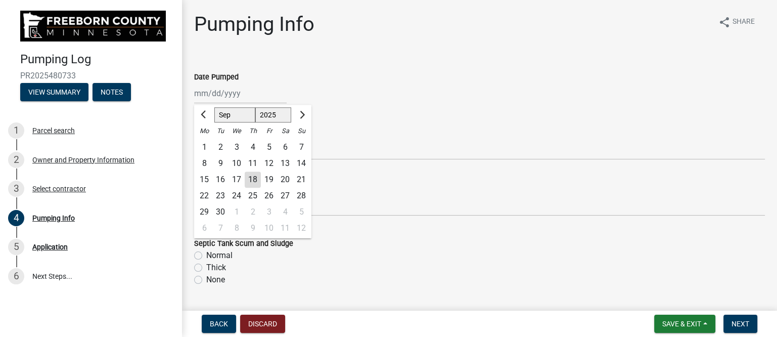
click at [227, 95] on div "[PERSON_NAME] Feb Mar Apr [PERSON_NAME][DATE] Oct Nov [DATE] 1526 1527 1528 152…" at bounding box center [240, 93] width 92 height 21
click at [235, 177] on div "17" at bounding box center [236, 179] width 16 height 16
type input "[DATE]"
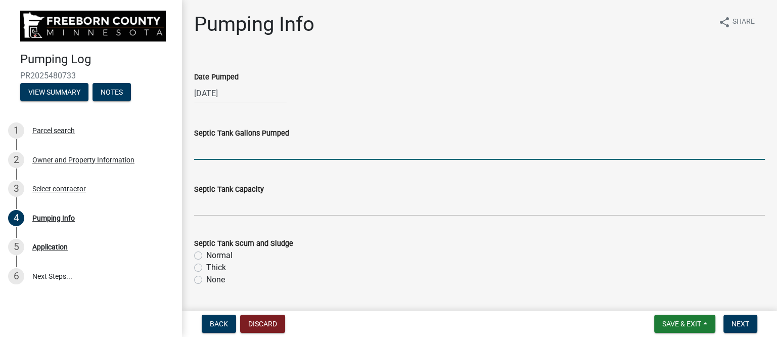
click at [225, 155] on input "text" at bounding box center [479, 149] width 570 height 21
type input "1000"
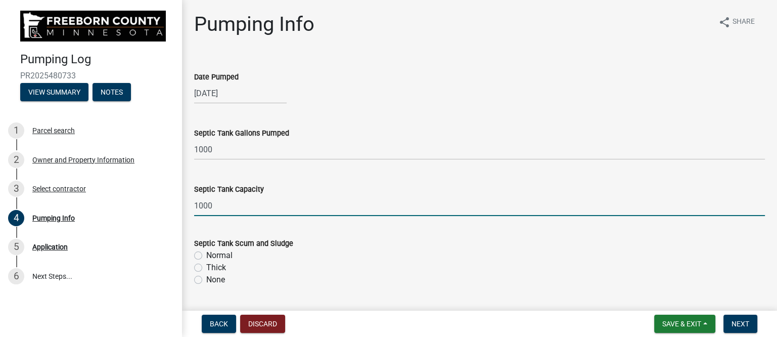
type input "1000"
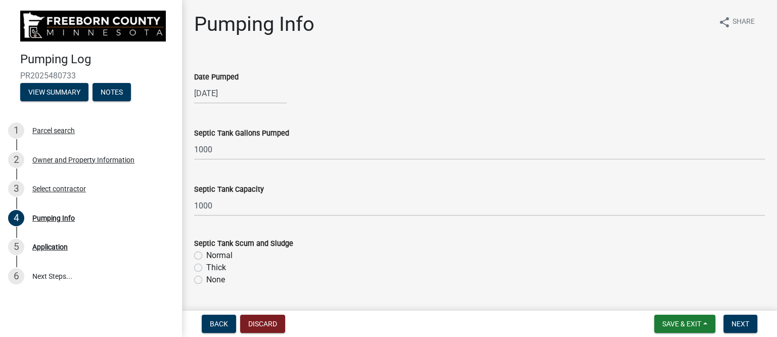
click at [206, 267] on label "Thick" at bounding box center [216, 267] width 20 height 12
click at [206, 267] on input "Thick" at bounding box center [209, 264] width 7 height 7
radio input "true"
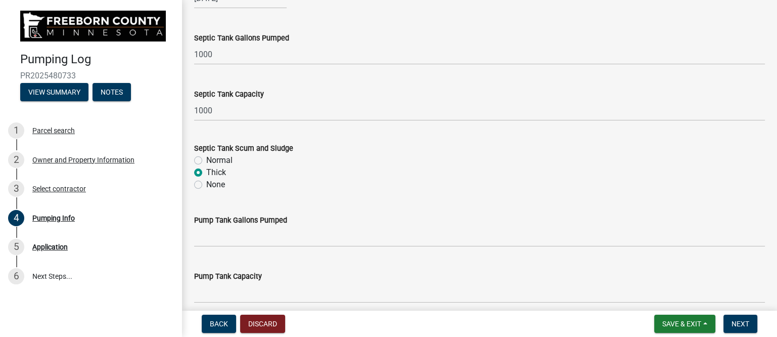
scroll to position [189, 0]
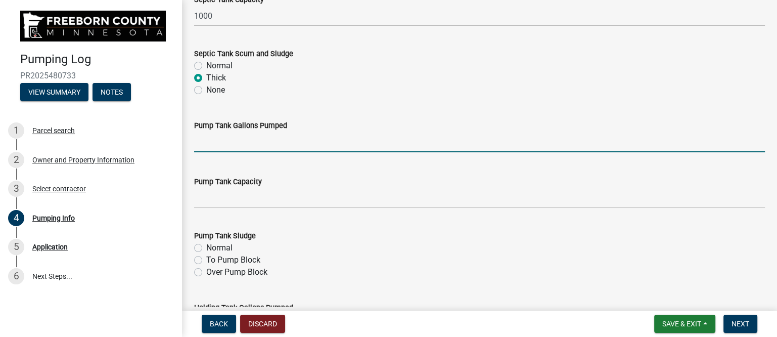
click at [198, 147] on input "text" at bounding box center [479, 141] width 570 height 21
type input "200"
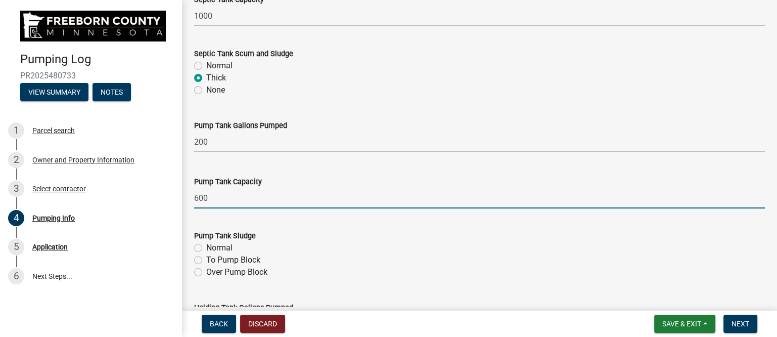
type input "600"
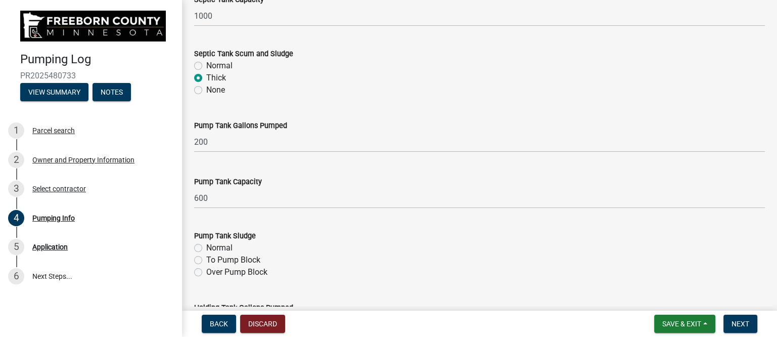
click at [222, 245] on label "Normal" at bounding box center [219, 248] width 26 height 12
click at [213, 245] on input "Normal" at bounding box center [209, 245] width 7 height 7
radio input "true"
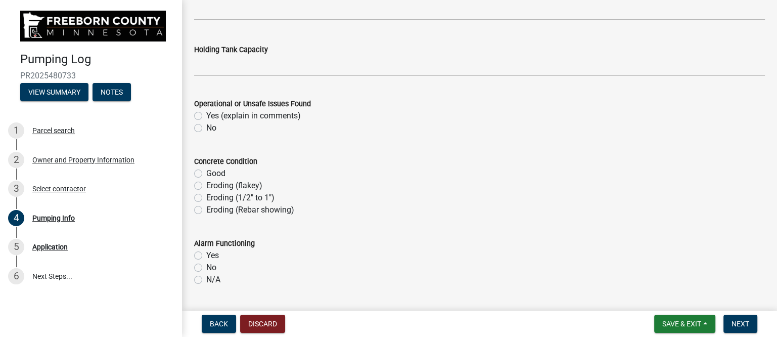
scroll to position [505, 0]
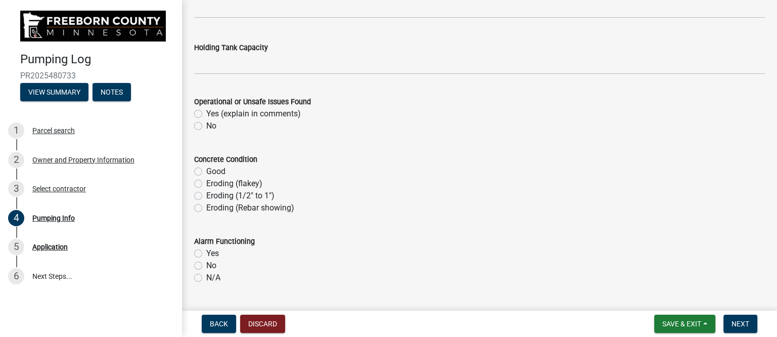
click at [206, 125] on label "No" at bounding box center [211, 126] width 10 height 12
click at [206, 125] on input "No" at bounding box center [209, 123] width 7 height 7
radio input "true"
click at [206, 171] on label "Good" at bounding box center [215, 171] width 19 height 12
click at [206, 171] on input "Good" at bounding box center [209, 168] width 7 height 7
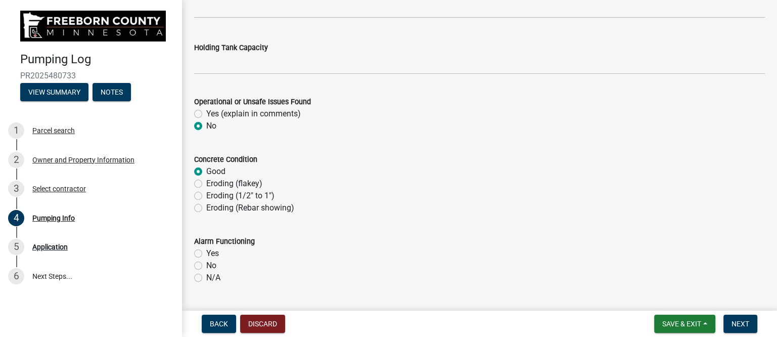
radio input "true"
click at [206, 250] on label "Yes" at bounding box center [212, 253] width 13 height 12
click at [206, 250] on input "Yes" at bounding box center [209, 250] width 7 height 7
radio input "true"
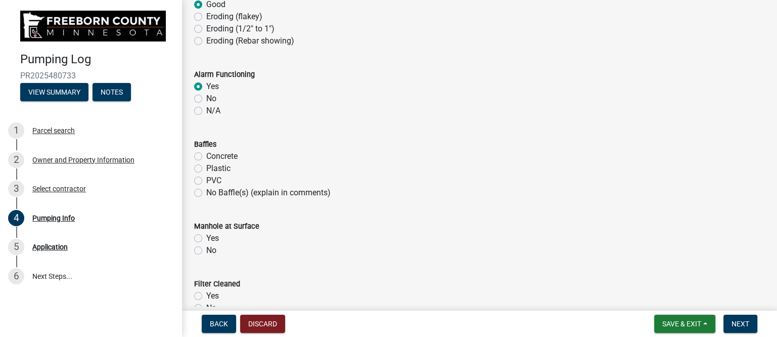
scroll to position [695, 0]
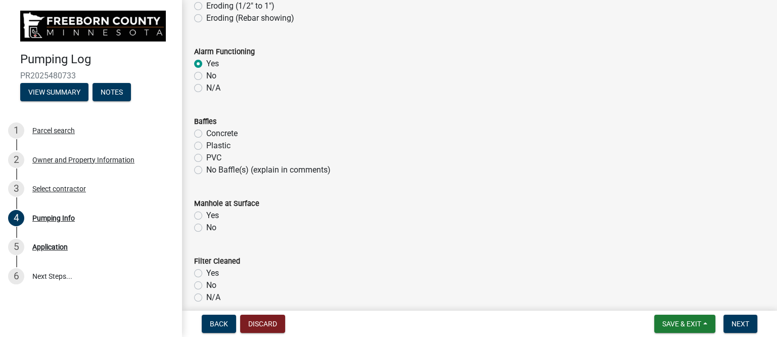
click at [206, 143] on label "Plastic" at bounding box center [218, 145] width 24 height 12
click at [206, 143] on input "Plastic" at bounding box center [209, 142] width 7 height 7
radio input "true"
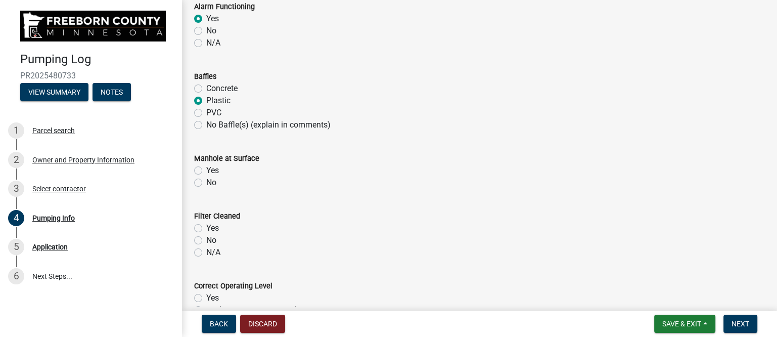
scroll to position [758, 0]
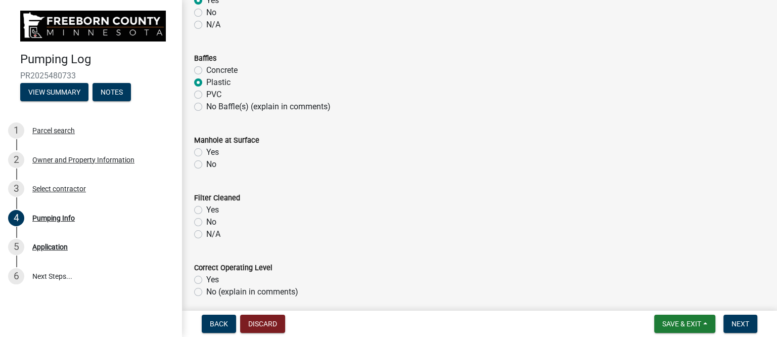
click at [206, 150] on label "Yes" at bounding box center [212, 152] width 13 height 12
click at [206, 150] on input "Yes" at bounding box center [209, 149] width 7 height 7
radio input "true"
click at [206, 210] on label "Yes" at bounding box center [212, 210] width 13 height 12
click at [206, 210] on input "Yes" at bounding box center [209, 207] width 7 height 7
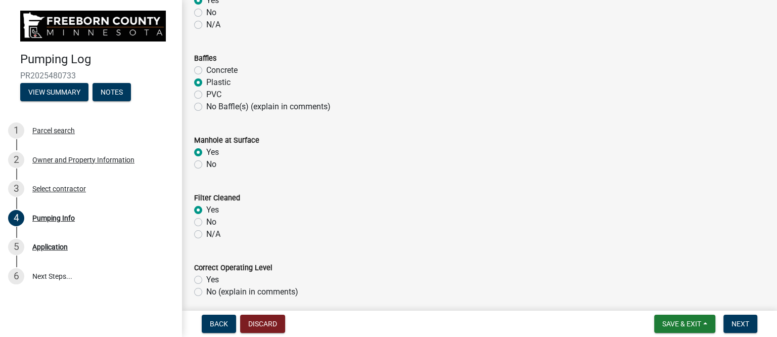
radio input "true"
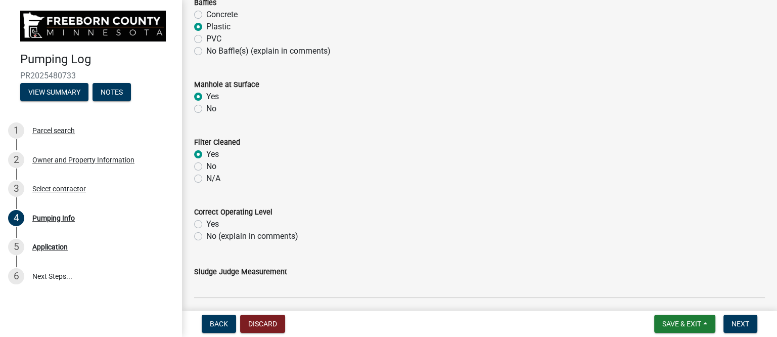
scroll to position [884, 0]
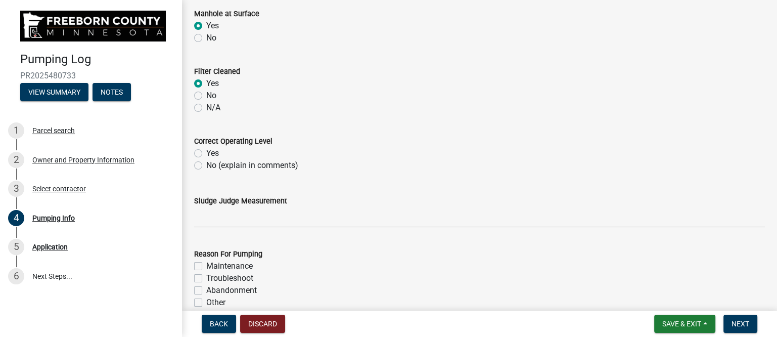
click at [206, 152] on label "Yes" at bounding box center [212, 153] width 13 height 12
click at [206, 152] on input "Yes" at bounding box center [209, 150] width 7 height 7
radio input "true"
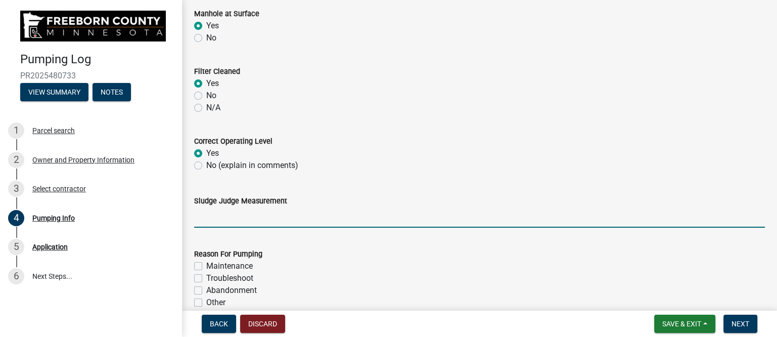
click at [230, 220] on input "Sludge Judge Measurement" at bounding box center [479, 217] width 570 height 21
click at [246, 216] on input "Septic: Scum 1" Sludge 8" Pump: Sludge .5"" at bounding box center [479, 217] width 570 height 21
click at [282, 217] on input "Septic: Scum 1" Sludge 8" Pump: Sludge .5"" at bounding box center [479, 217] width 570 height 21
drag, startPoint x: 353, startPoint y: 217, endPoint x: 358, endPoint y: 218, distance: 5.1
click at [358, 218] on input "Septic: Scum 1" Sludge 13" Pump: Sludge .5"" at bounding box center [479, 217] width 570 height 21
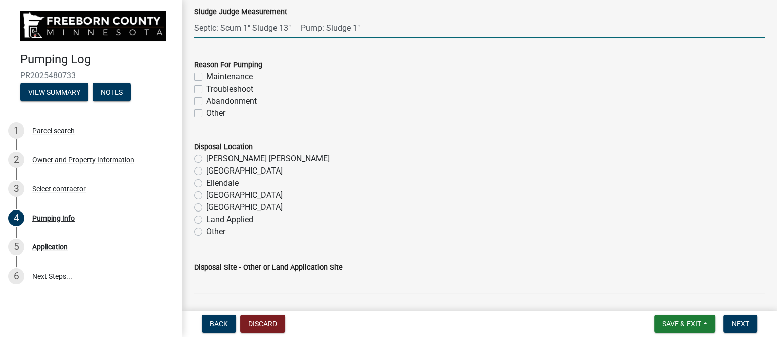
scroll to position [1073, 0]
type input "Septic: Scum 1" Sludge 13" Pump: Sludge 1""
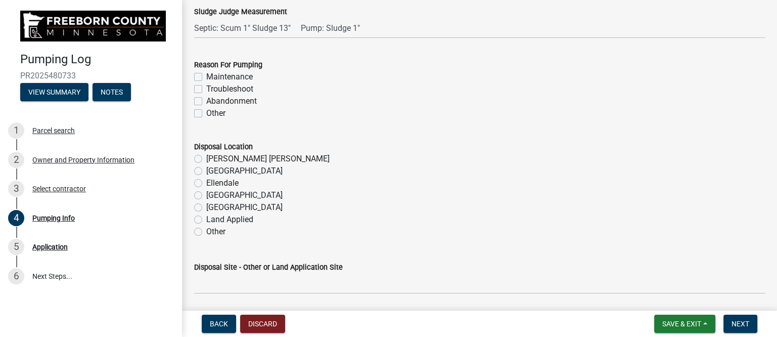
click at [206, 75] on label "Maintenance" at bounding box center [229, 77] width 46 height 12
click at [206, 75] on input "Maintenance" at bounding box center [209, 74] width 7 height 7
checkbox input "true"
checkbox input "false"
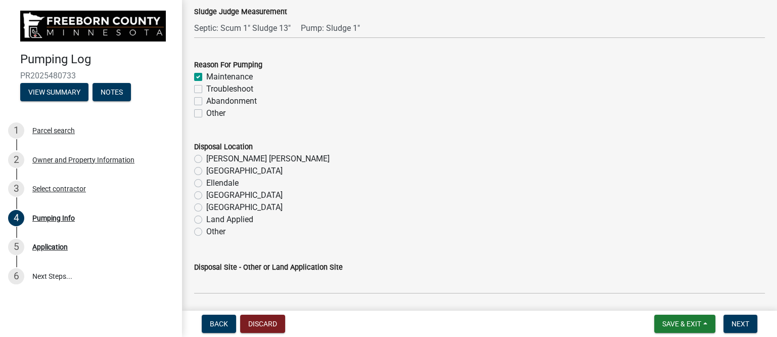
checkbox input "false"
click at [206, 183] on label "Ellendale" at bounding box center [222, 183] width 32 height 12
click at [206, 183] on input "Ellendale" at bounding box center [209, 180] width 7 height 7
radio input "true"
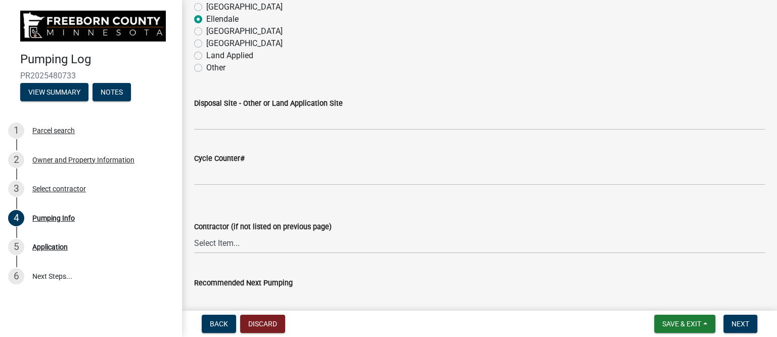
scroll to position [1326, 0]
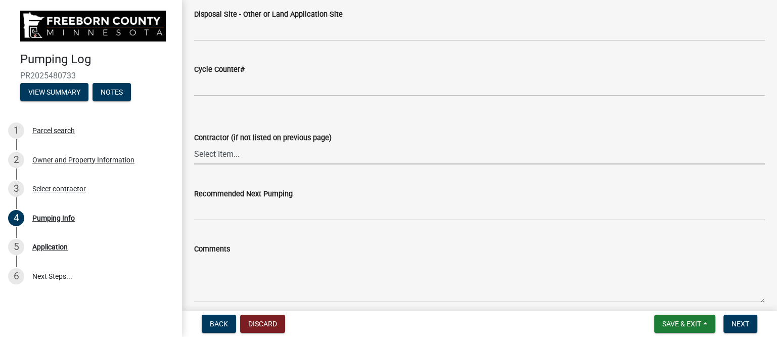
click at [242, 152] on select "Select Item... P & L Excavating Precision Septic Services [PERSON_NAME] Excavat…" at bounding box center [479, 153] width 570 height 21
click at [194, 143] on select "Select Item... P & L Excavating Precision Septic Services [PERSON_NAME] Excavat…" at bounding box center [479, 153] width 570 height 21
select select "a4b440af-86cc-4e74-8744-b4ec83ffff55"
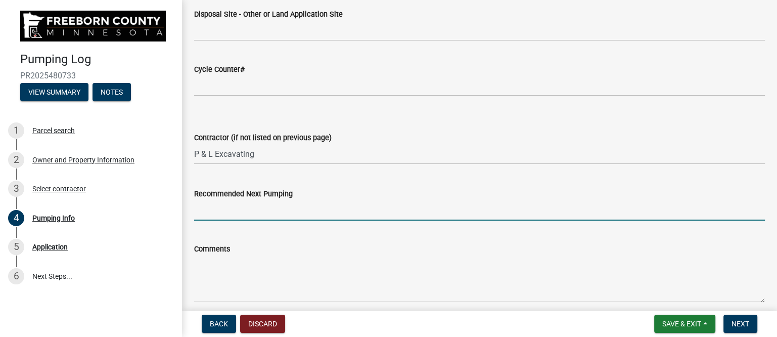
click at [254, 210] on input "Recommended Next Pumping" at bounding box center [479, 210] width 570 height 21
type input "2028"
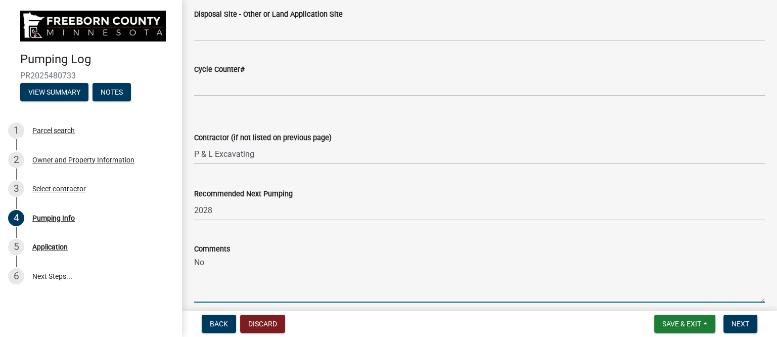
type textarea "N"
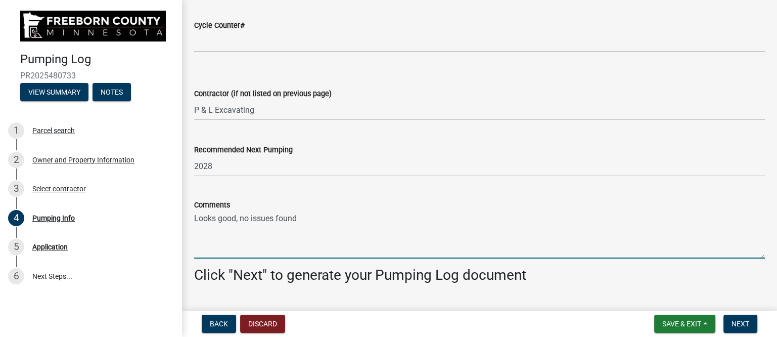
scroll to position [1395, 0]
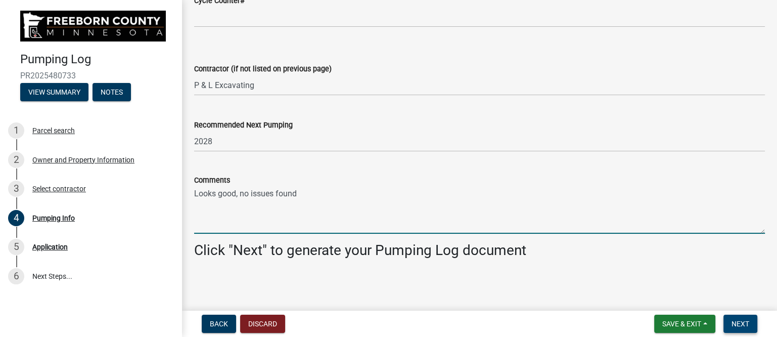
type textarea "Looks good, no issues found"
click at [744, 317] on button "Next" at bounding box center [740, 323] width 34 height 18
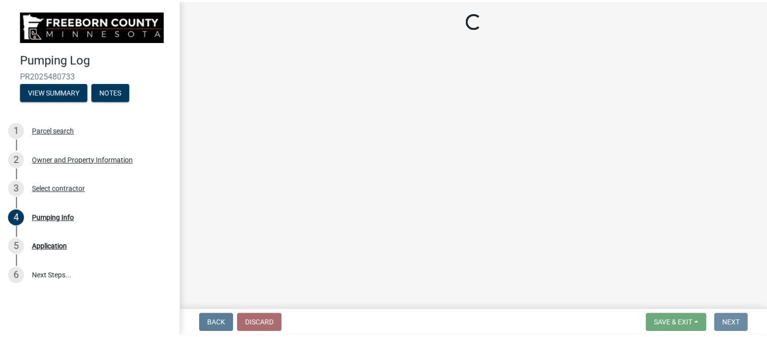
scroll to position [0, 0]
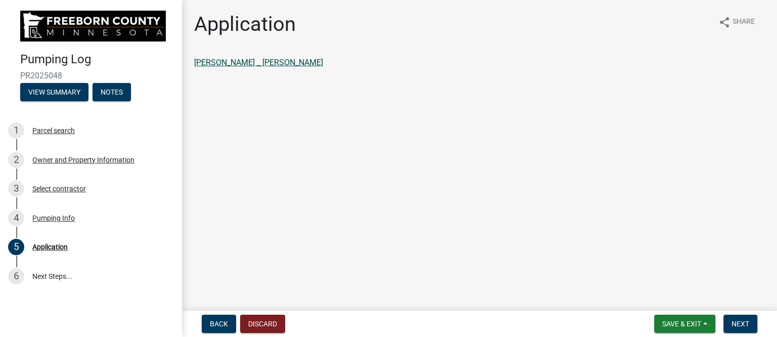
click at [271, 61] on link "[PERSON_NAME] _ [PERSON_NAME]" at bounding box center [258, 63] width 129 height 10
click at [734, 321] on span "Next" at bounding box center [740, 323] width 18 height 8
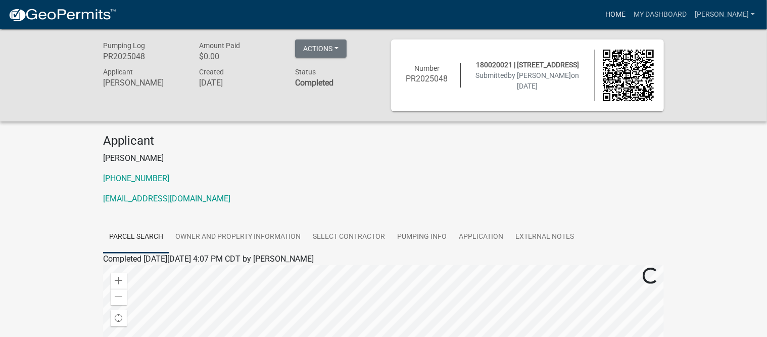
click at [627, 12] on link "Home" at bounding box center [615, 14] width 28 height 19
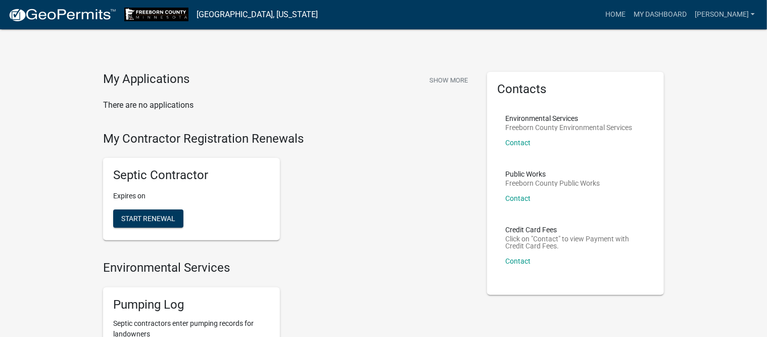
scroll to position [126, 0]
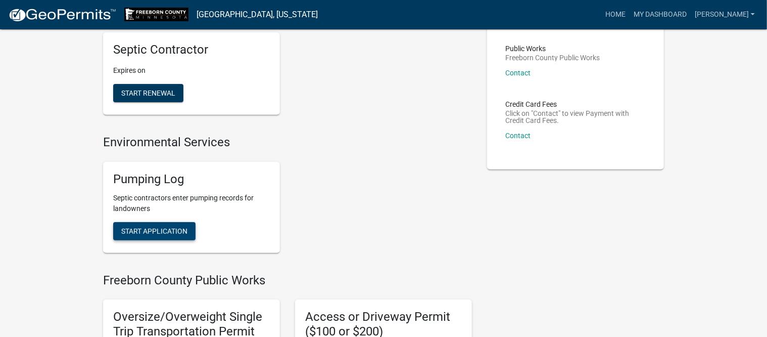
click at [168, 225] on button "Start Application" at bounding box center [154, 231] width 82 height 18
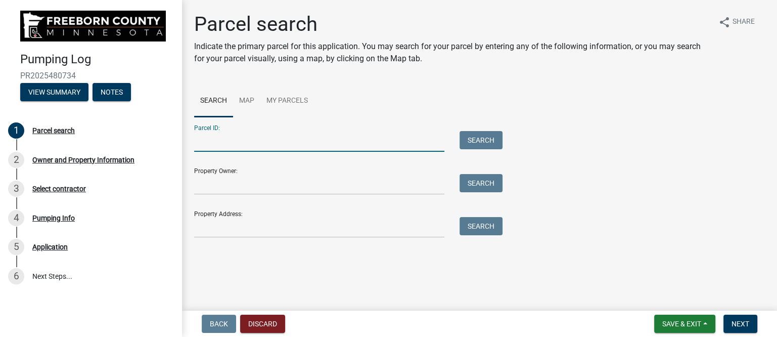
click at [307, 145] on input "Parcel ID:" at bounding box center [319, 141] width 250 height 21
type input "140250011"
click at [488, 137] on button "Search" at bounding box center [480, 140] width 43 height 18
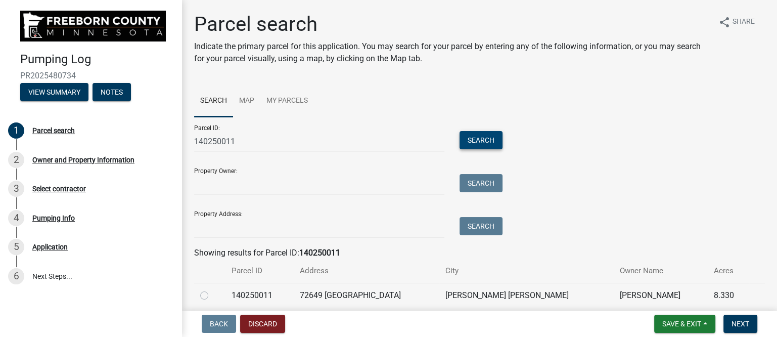
scroll to position [40, 0]
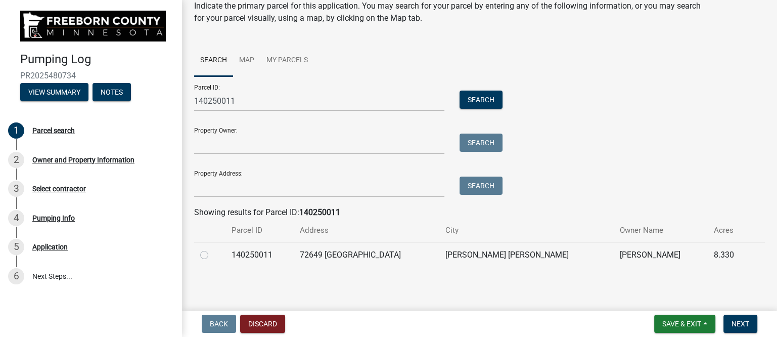
click at [212, 249] on label at bounding box center [212, 249] width 0 height 0
click at [212, 254] on input "radio" at bounding box center [215, 252] width 7 height 7
radio input "true"
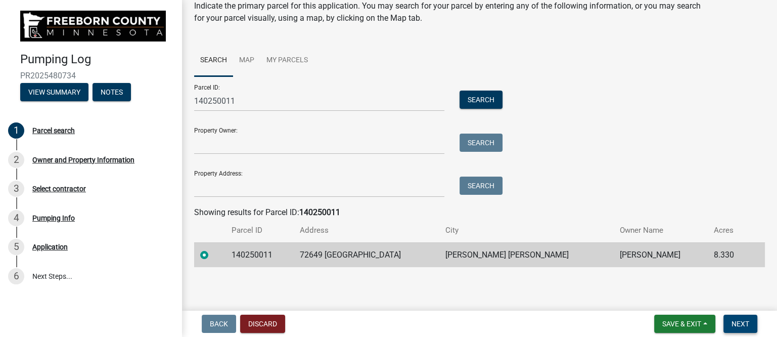
click at [744, 324] on span "Next" at bounding box center [740, 323] width 18 height 8
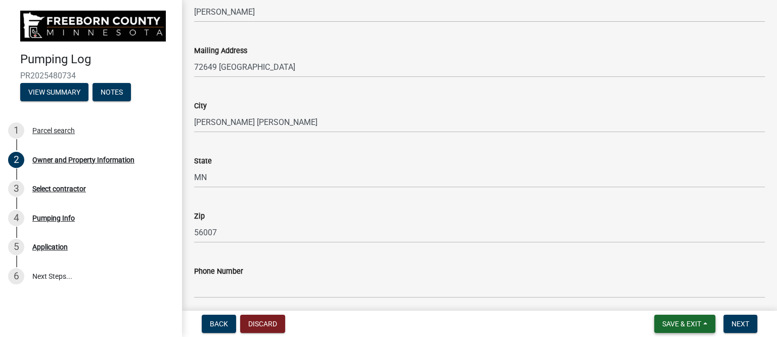
scroll to position [253, 0]
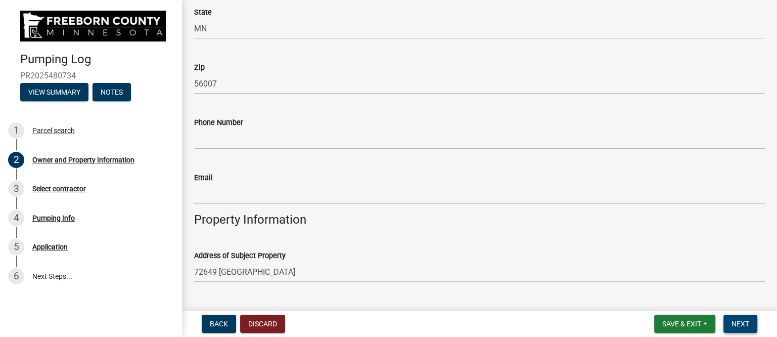
click at [746, 320] on span "Next" at bounding box center [740, 323] width 18 height 8
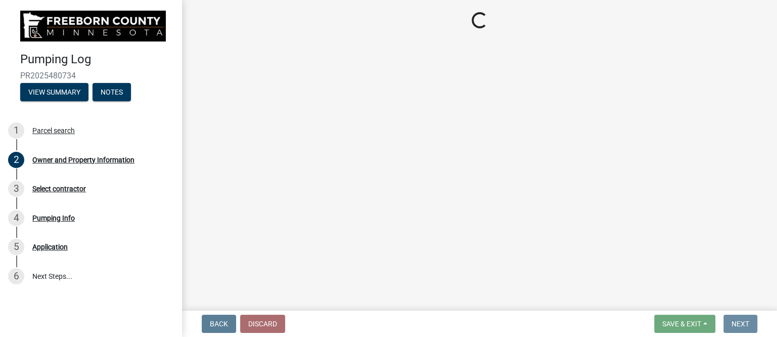
scroll to position [0, 0]
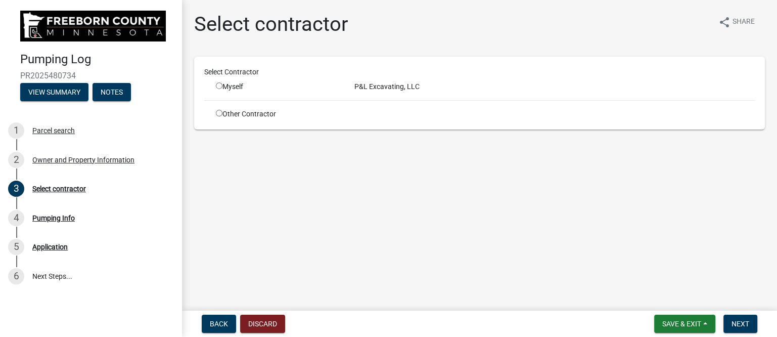
click at [219, 86] on input "radio" at bounding box center [219, 85] width 7 height 7
radio input "true"
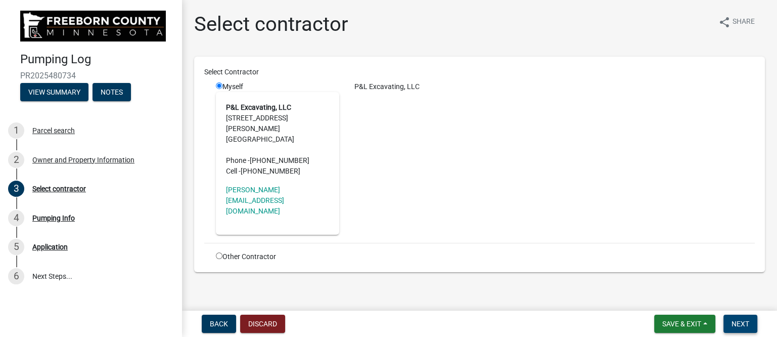
click at [743, 318] on button "Next" at bounding box center [740, 323] width 34 height 18
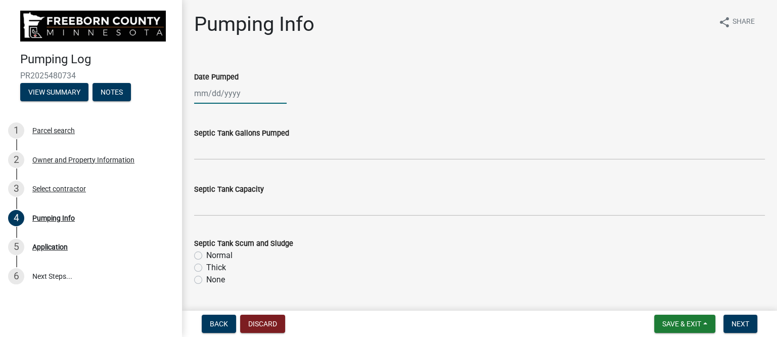
click at [236, 99] on div at bounding box center [240, 93] width 92 height 21
select select "9"
select select "2025"
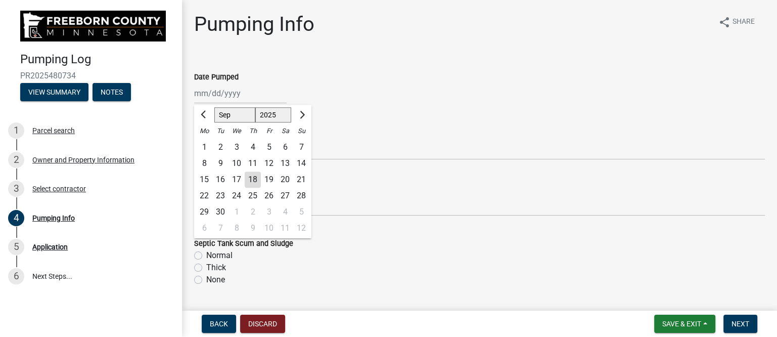
click at [234, 178] on div "17" at bounding box center [236, 179] width 16 height 16
type input "[DATE]"
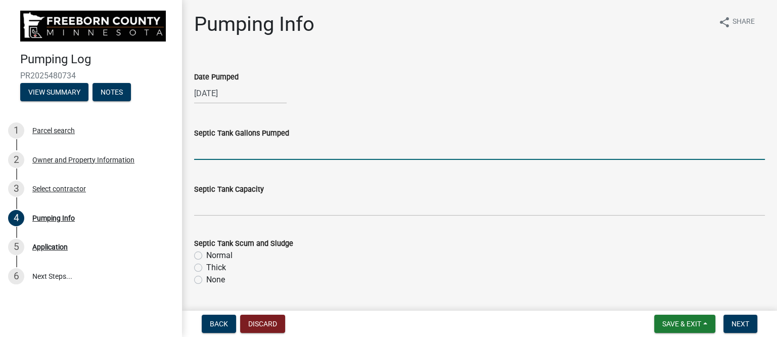
click at [241, 149] on input "text" at bounding box center [479, 149] width 570 height 21
type input "1000"
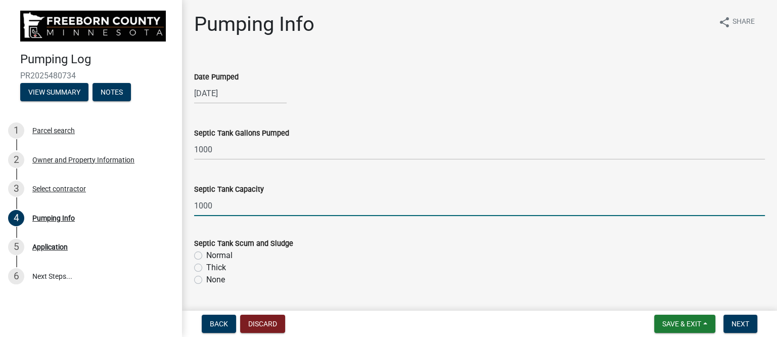
type input "1000"
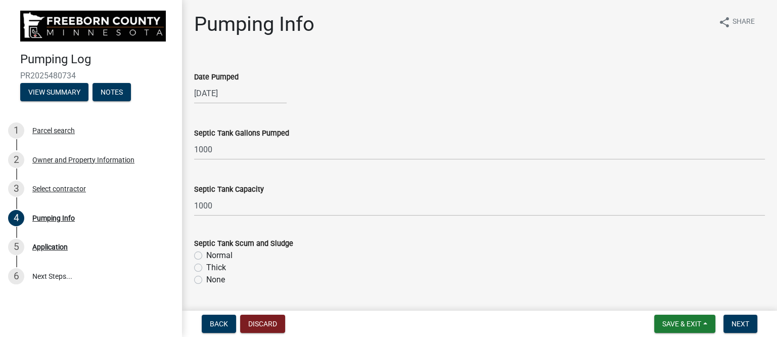
click at [212, 266] on label "Thick" at bounding box center [216, 267] width 20 height 12
click at [212, 266] on input "Thick" at bounding box center [209, 264] width 7 height 7
radio input "true"
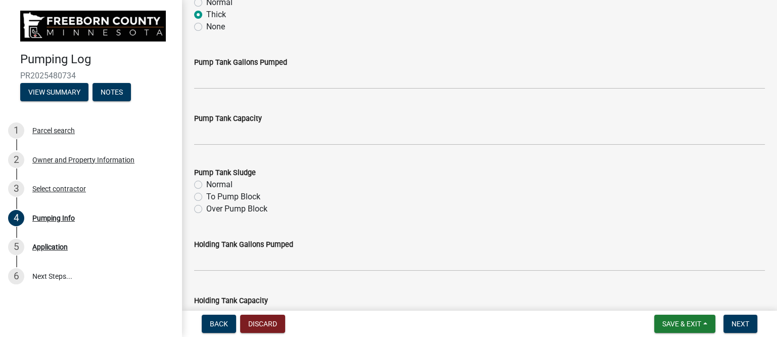
scroll to position [189, 0]
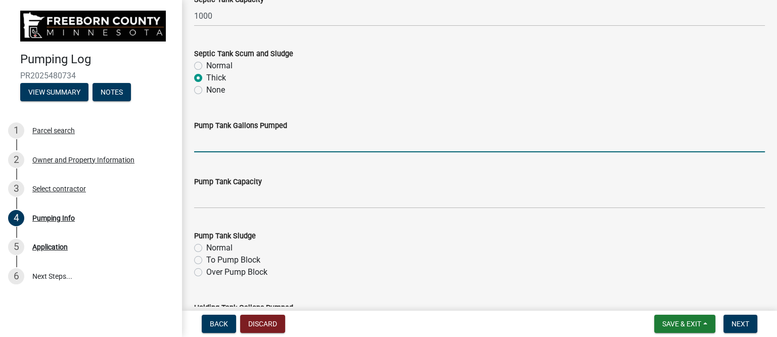
drag, startPoint x: 215, startPoint y: 140, endPoint x: 199, endPoint y: 140, distance: 16.2
click at [216, 140] on input "text" at bounding box center [479, 141] width 570 height 21
type input "200"
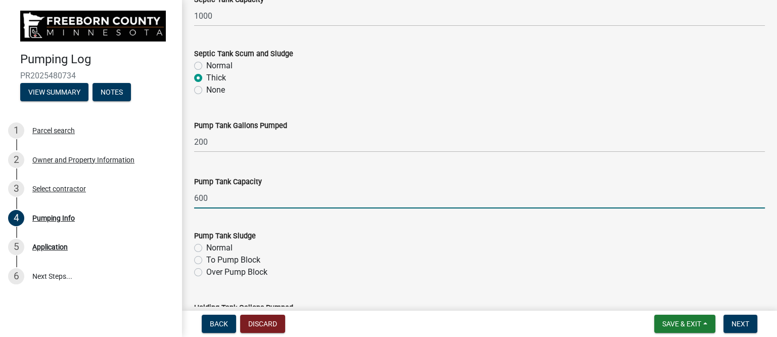
type input "600"
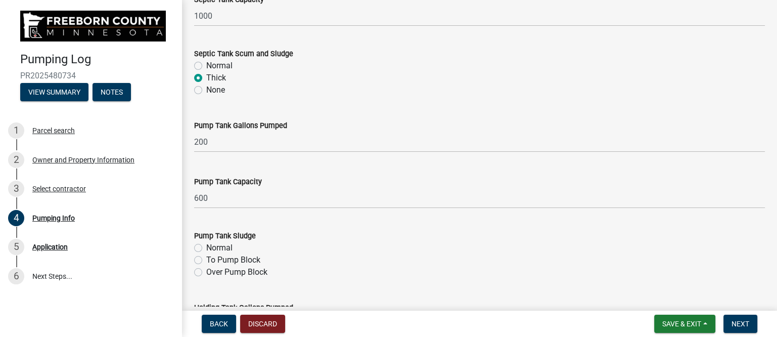
click at [223, 245] on label "Normal" at bounding box center [219, 248] width 26 height 12
click at [213, 245] on input "Normal" at bounding box center [209, 245] width 7 height 7
radio input "true"
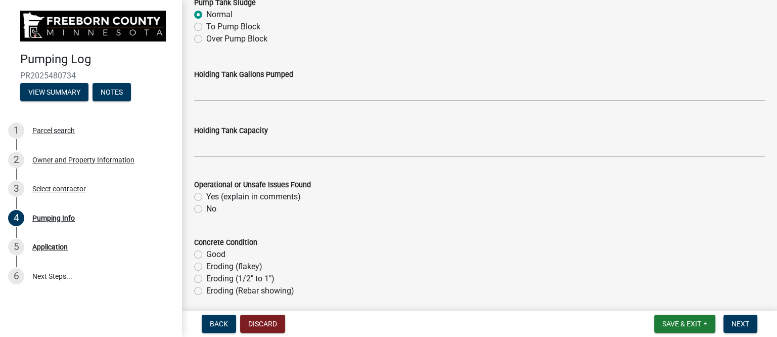
scroll to position [442, 0]
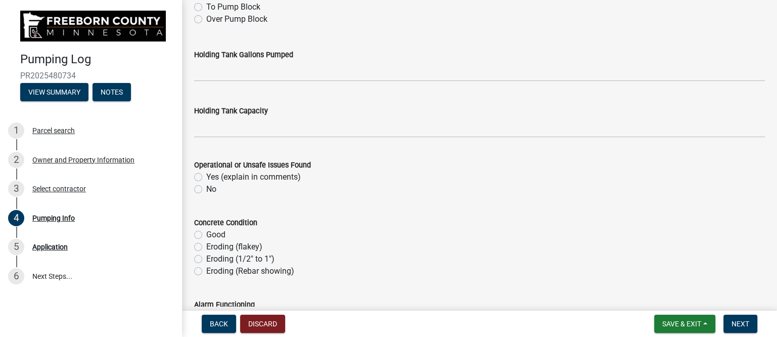
click at [206, 186] on label "No" at bounding box center [211, 189] width 10 height 12
click at [206, 186] on input "No" at bounding box center [209, 186] width 7 height 7
radio input "true"
click at [206, 236] on label "Good" at bounding box center [215, 234] width 19 height 12
click at [206, 235] on input "Good" at bounding box center [209, 231] width 7 height 7
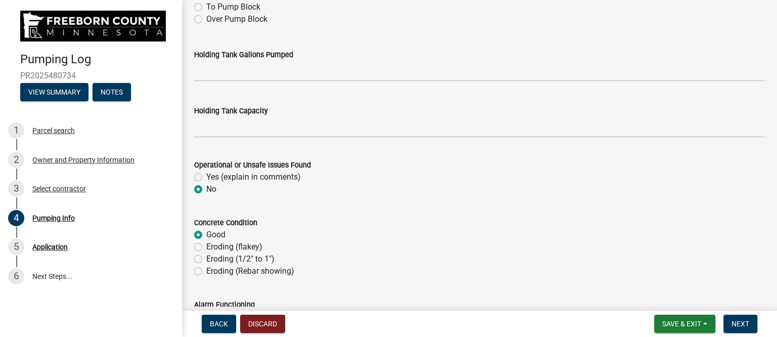
radio input "true"
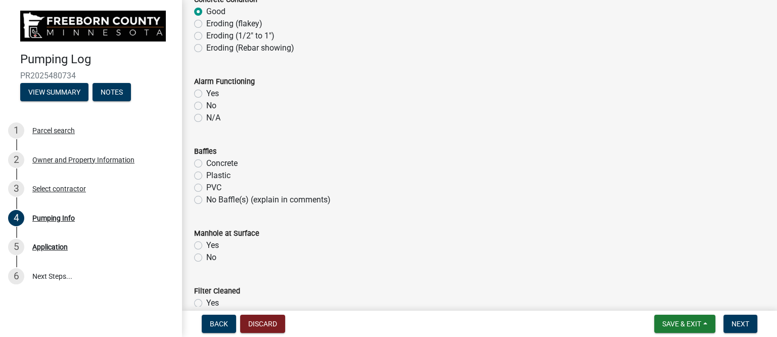
scroll to position [695, 0]
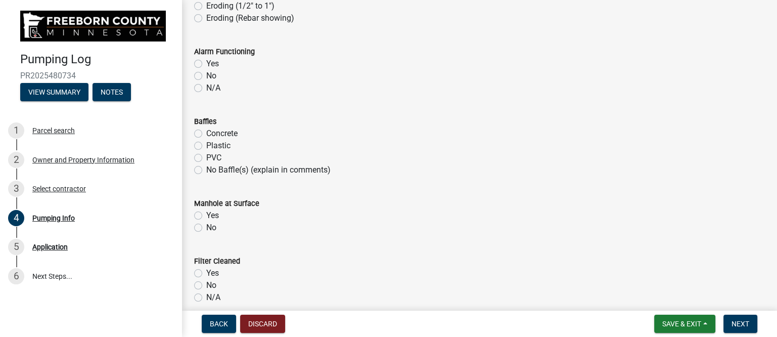
click at [206, 145] on label "Plastic" at bounding box center [218, 145] width 24 height 12
click at [206, 145] on input "Plastic" at bounding box center [209, 142] width 7 height 7
radio input "true"
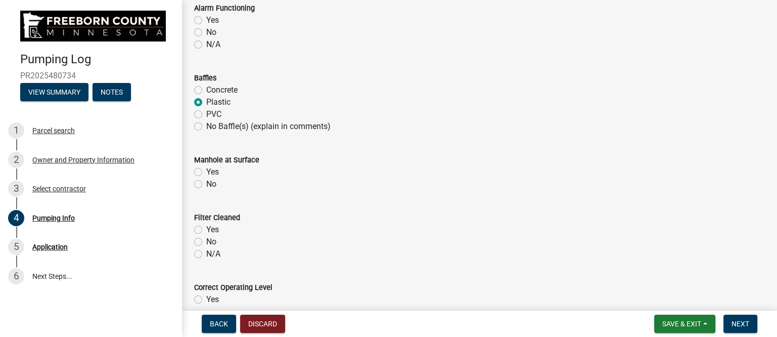
scroll to position [758, 0]
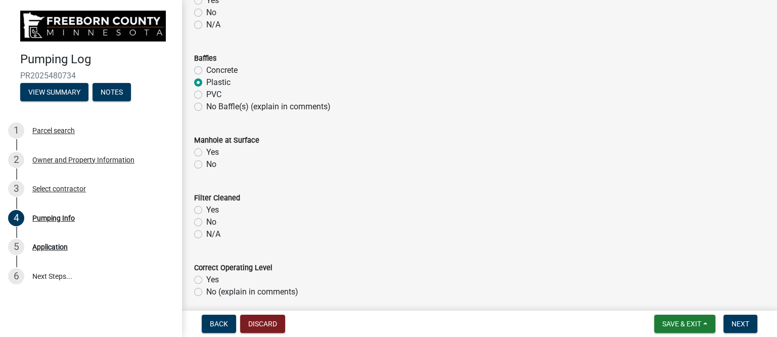
click at [206, 149] on label "Yes" at bounding box center [212, 152] width 13 height 12
click at [206, 149] on input "Yes" at bounding box center [209, 149] width 7 height 7
radio input "true"
click at [206, 232] on label "N/A" at bounding box center [213, 234] width 14 height 12
click at [206, 232] on input "N/A" at bounding box center [209, 231] width 7 height 7
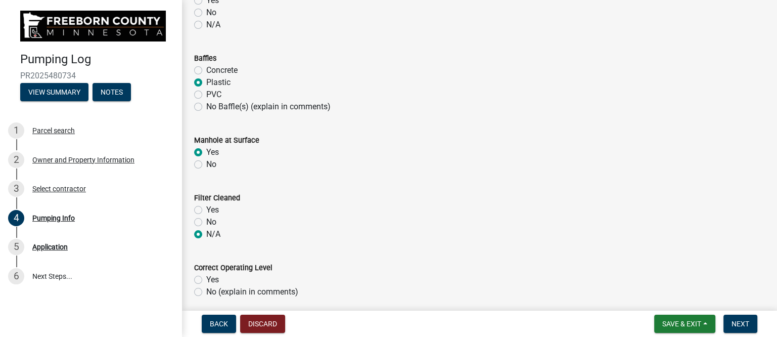
radio input "true"
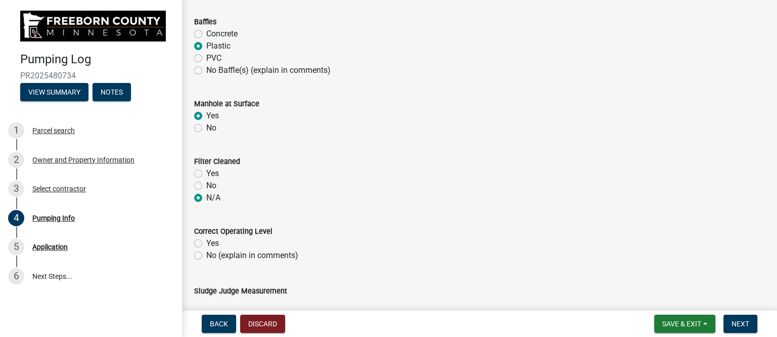
scroll to position [821, 0]
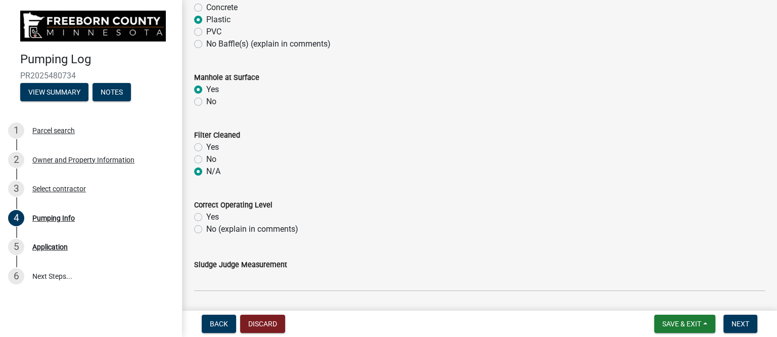
click at [206, 225] on label "No (explain in comments)" at bounding box center [252, 229] width 92 height 12
click at [206, 225] on input "No (explain in comments)" at bounding box center [209, 226] width 7 height 7
radio input "true"
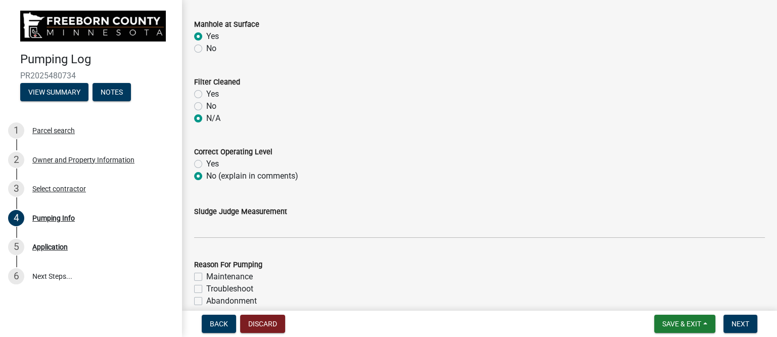
scroll to position [947, 0]
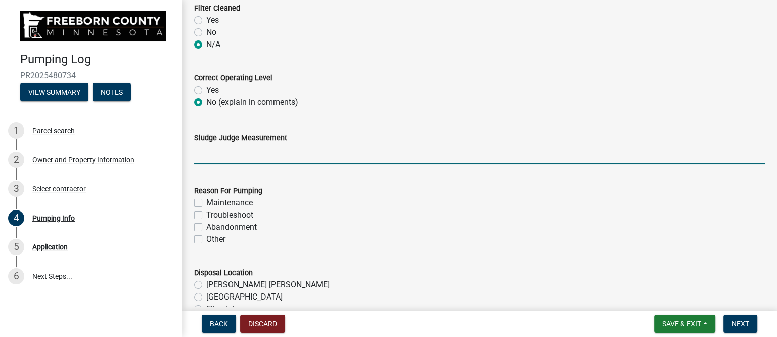
click at [245, 159] on input "Sludge Judge Measurement" at bounding box center [479, 153] width 570 height 21
click at [247, 154] on input "Septic: Scum 1" Sludge 8" Pump: Sludge .5"" at bounding box center [479, 153] width 570 height 21
click at [282, 156] on input "Septic: Scum 0" Sludge 8" Pump: Sludge .5"" at bounding box center [479, 153] width 570 height 21
drag, startPoint x: 352, startPoint y: 155, endPoint x: 357, endPoint y: 155, distance: 5.6
click at [357, 155] on input "Septic: Scum 0" Sludge 16" Pump: Sludge .5"" at bounding box center [479, 153] width 570 height 21
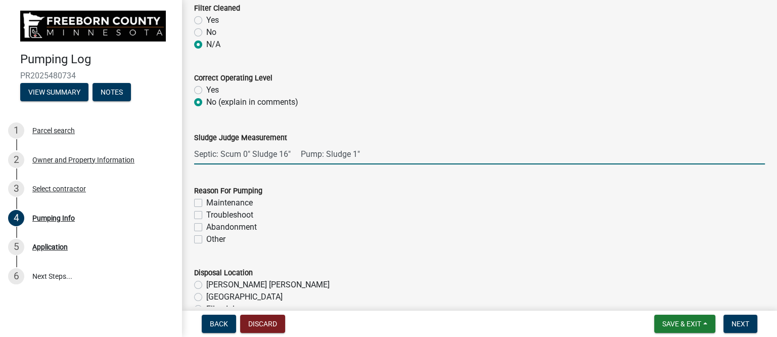
type input "Septic: Scum 0" Sludge 16" Pump: Sludge 1""
click at [206, 202] on label "Maintenance" at bounding box center [229, 203] width 46 height 12
click at [206, 202] on input "Maintenance" at bounding box center [209, 200] width 7 height 7
checkbox input "true"
checkbox input "false"
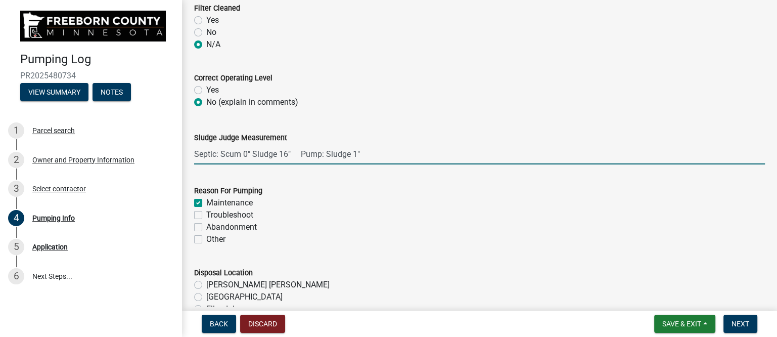
checkbox input "false"
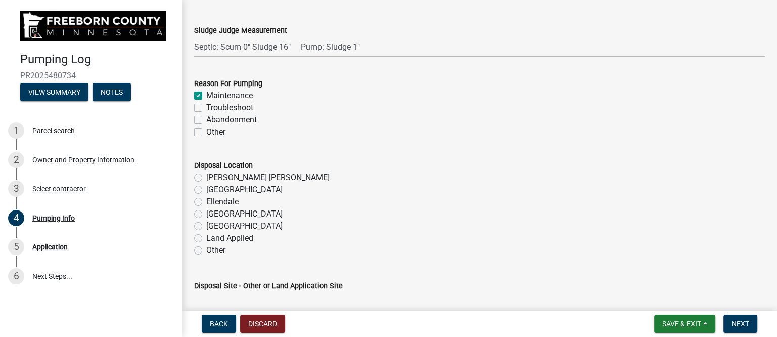
scroll to position [1073, 0]
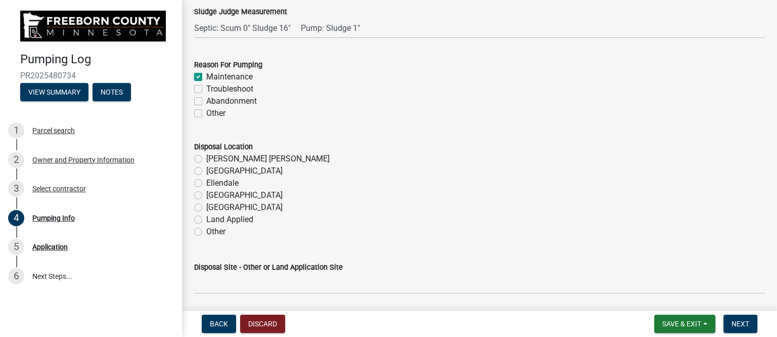
click at [206, 207] on label "[GEOGRAPHIC_DATA]" at bounding box center [244, 207] width 76 height 12
click at [206, 207] on input "[GEOGRAPHIC_DATA]" at bounding box center [209, 204] width 7 height 7
radio input "true"
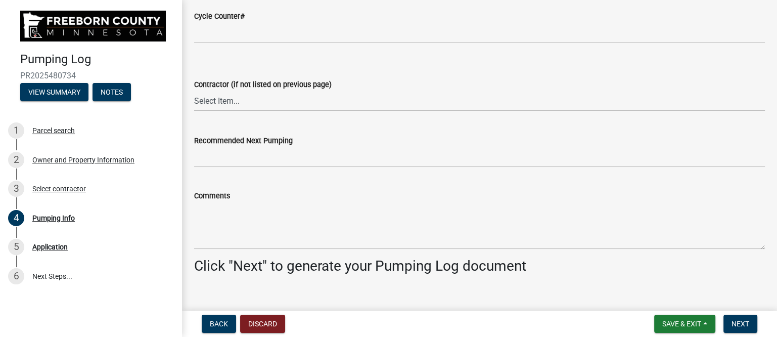
scroll to position [1389, 0]
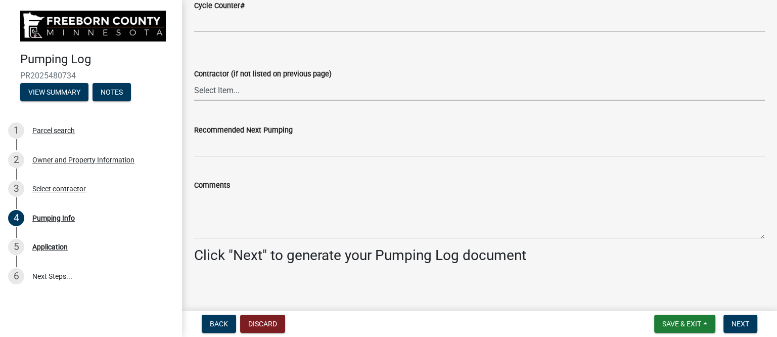
click at [239, 90] on select "Select Item... P & L Excavating Precision Septic Services [PERSON_NAME] Excavat…" at bounding box center [479, 90] width 570 height 21
click at [194, 80] on select "Select Item... P & L Excavating Precision Septic Services [PERSON_NAME] Excavat…" at bounding box center [479, 90] width 570 height 21
select select "a4b440af-86cc-4e74-8744-b4ec83ffff55"
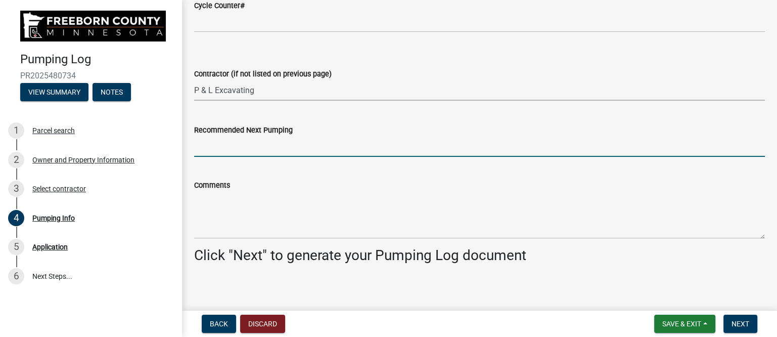
click at [260, 150] on input "Recommended Next Pumping" at bounding box center [479, 146] width 570 height 21
type input "2028"
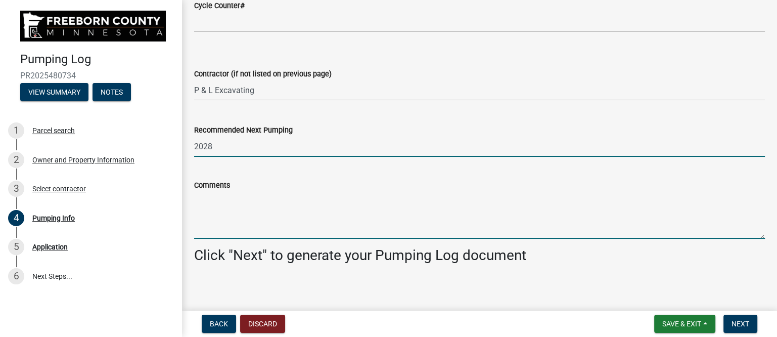
click at [226, 214] on textarea "Comments" at bounding box center [479, 214] width 570 height 47
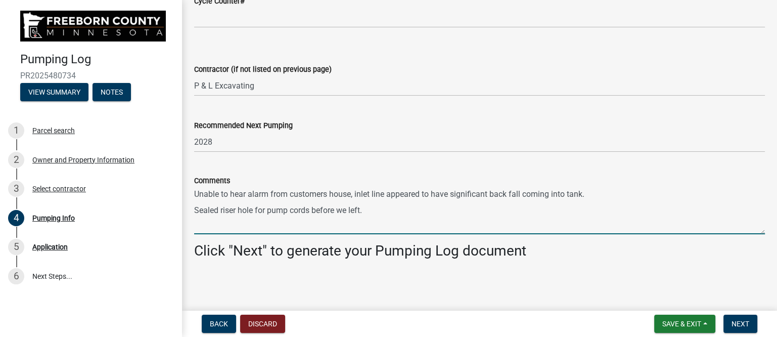
scroll to position [1395, 0]
type textarea "Unable to hear alarm from customers house, inlet line appeared to have signific…"
click at [742, 327] on button "Next" at bounding box center [740, 323] width 34 height 18
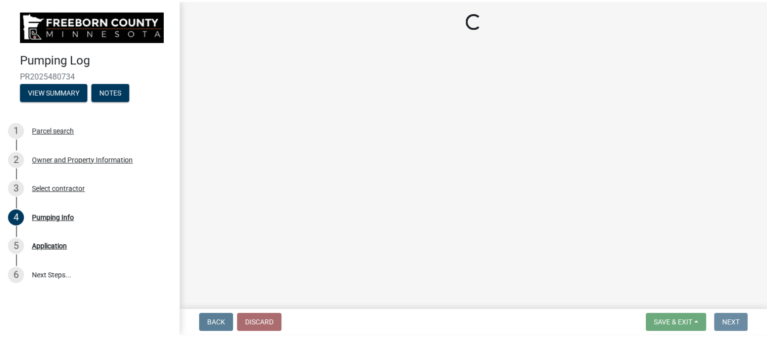
scroll to position [0, 0]
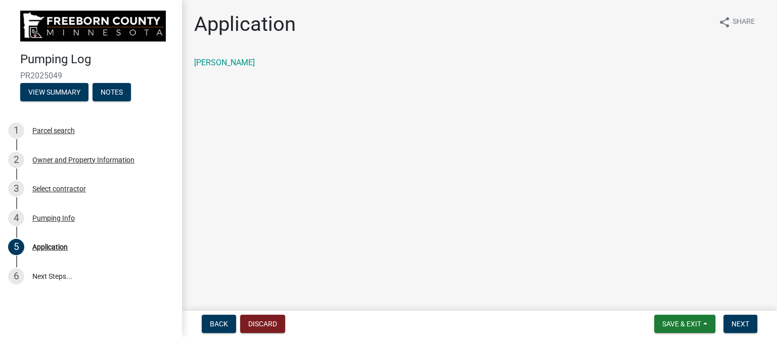
click at [237, 57] on div "[PERSON_NAME]" at bounding box center [479, 63] width 570 height 12
click at [239, 60] on link "[PERSON_NAME]" at bounding box center [224, 63] width 61 height 10
click at [746, 319] on span "Next" at bounding box center [740, 323] width 18 height 8
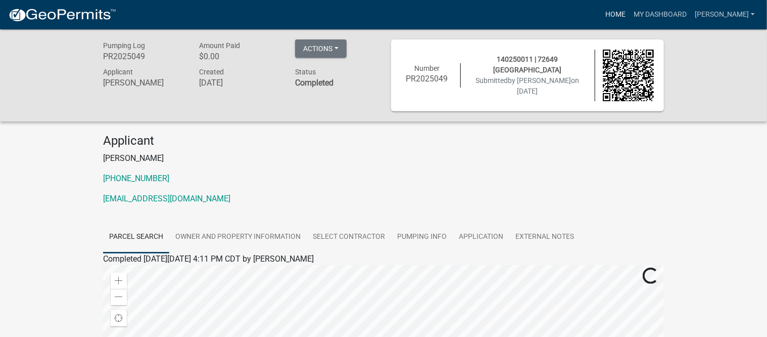
click at [629, 14] on link "Home" at bounding box center [615, 14] width 28 height 19
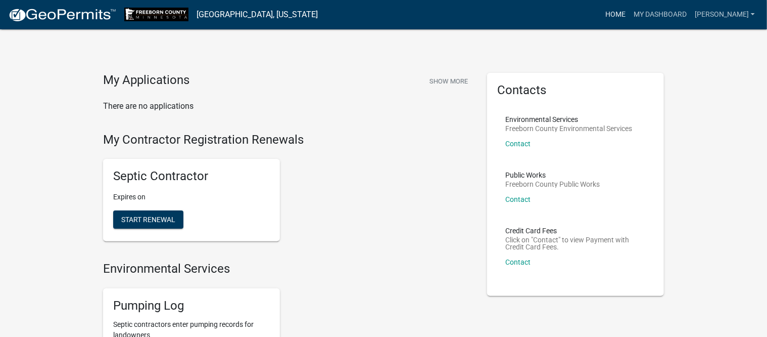
click at [630, 15] on link "Home" at bounding box center [615, 14] width 28 height 19
click at [621, 11] on link "Home" at bounding box center [615, 14] width 28 height 19
